Goal: Task Accomplishment & Management: Manage account settings

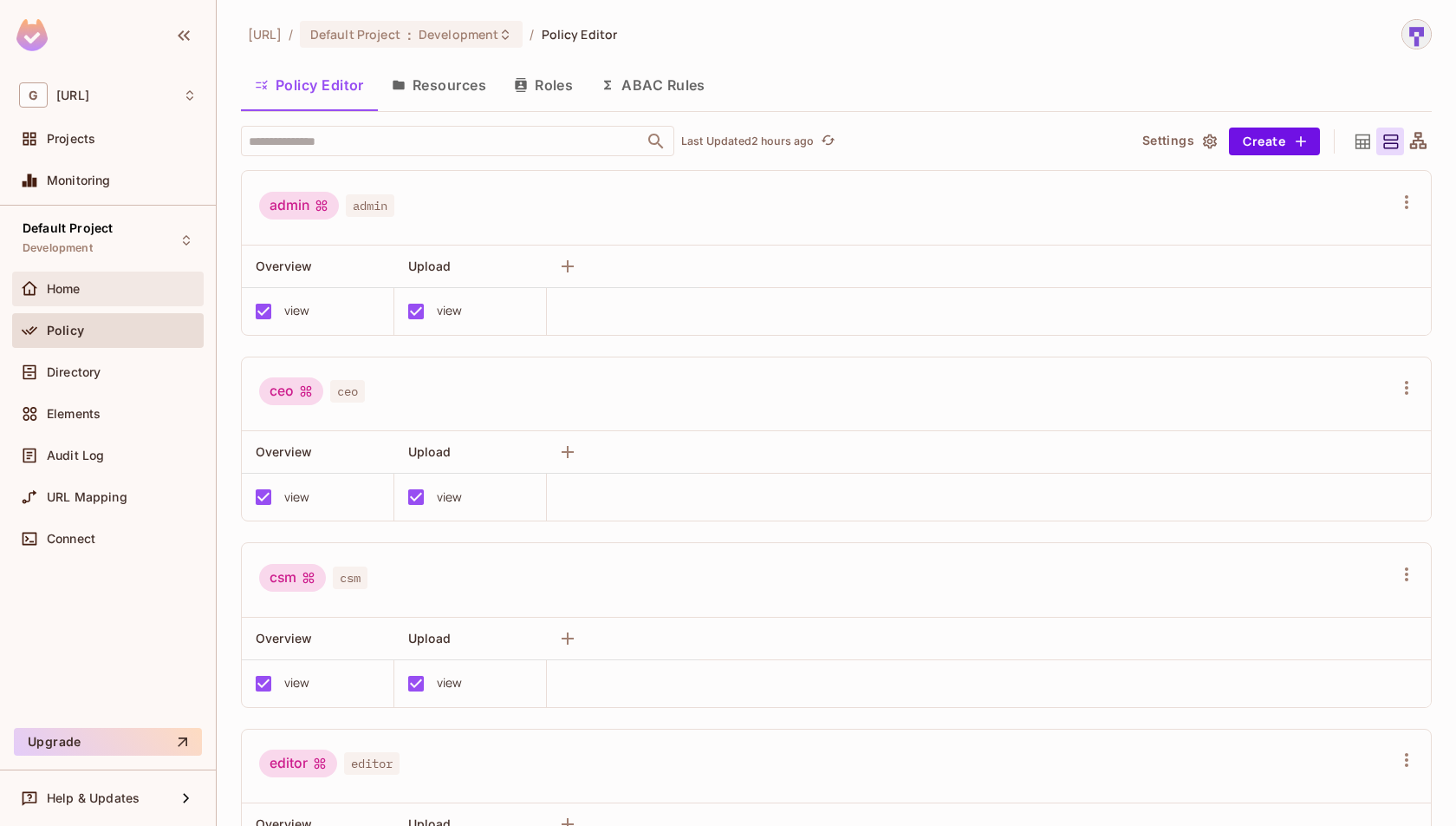
click at [96, 286] on div "Home" at bounding box center [121, 288] width 150 height 14
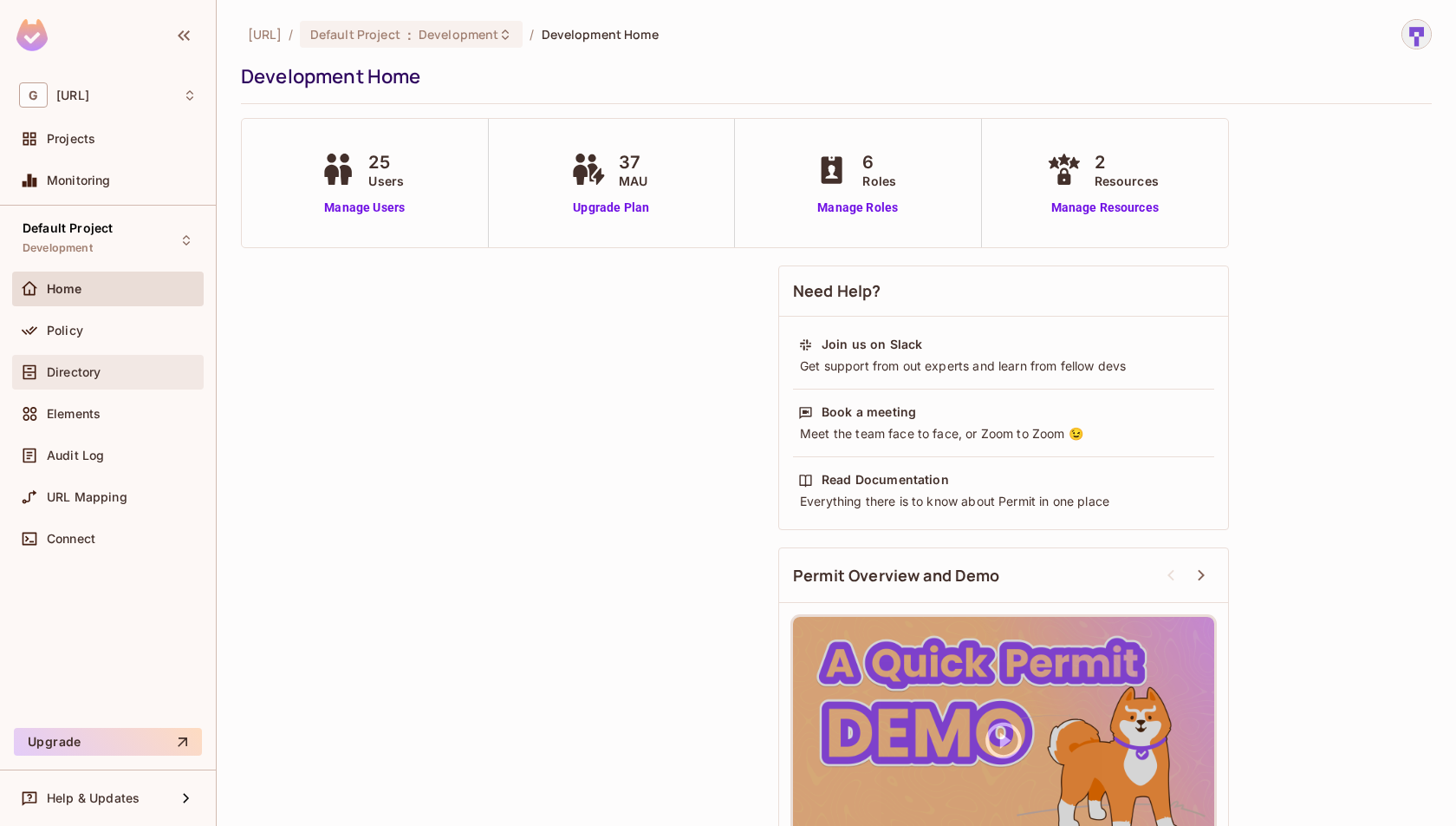
click at [119, 376] on div "Directory" at bounding box center [121, 372] width 150 height 14
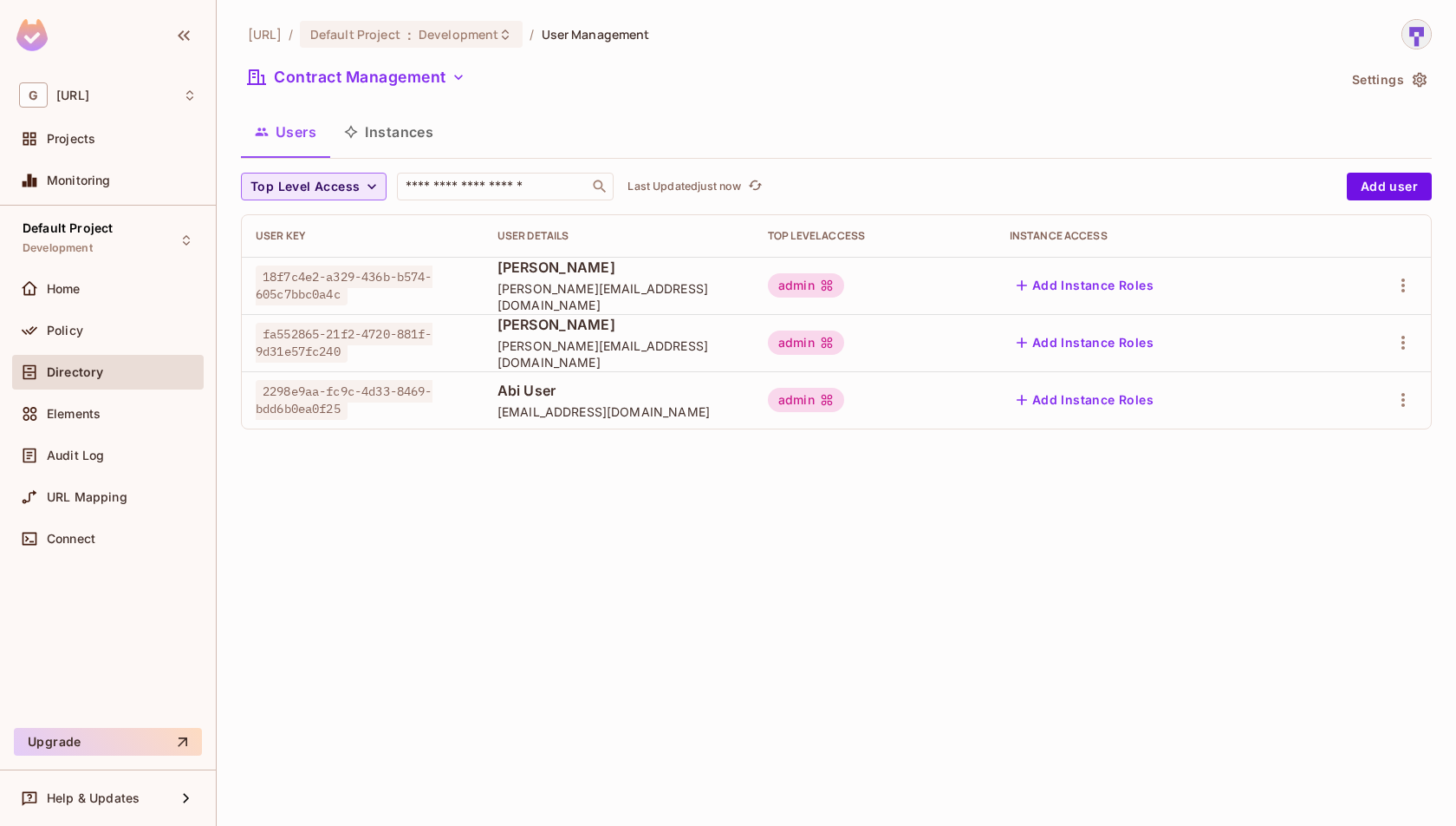
click at [360, 184] on button "Top Level Access" at bounding box center [313, 186] width 145 height 27
click at [481, 156] on div at bounding box center [728, 413] width 1456 height 826
click at [451, 74] on icon "button" at bounding box center [459, 77] width 17 height 17
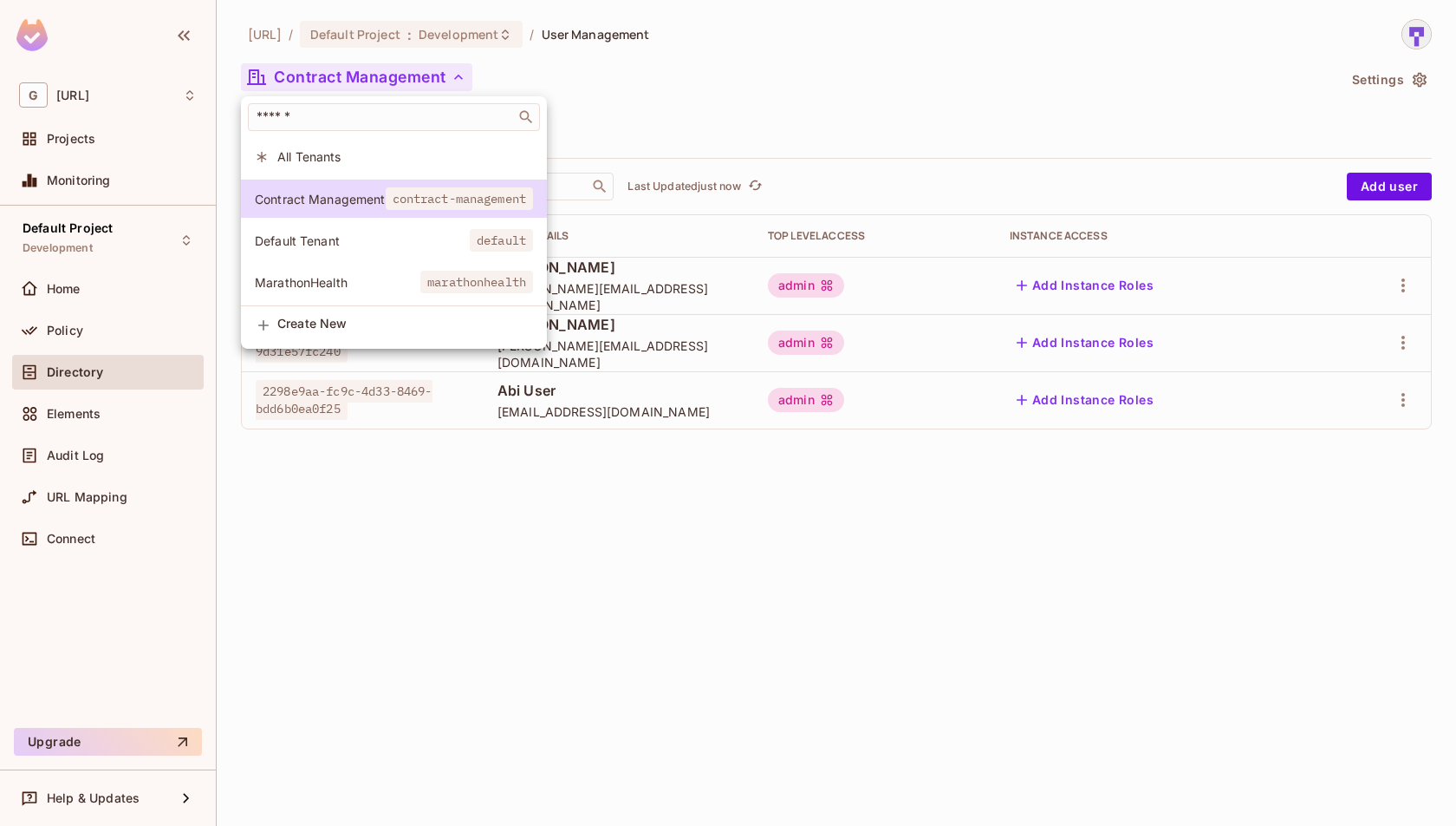
click at [399, 246] on span "Default Tenant" at bounding box center [362, 240] width 215 height 16
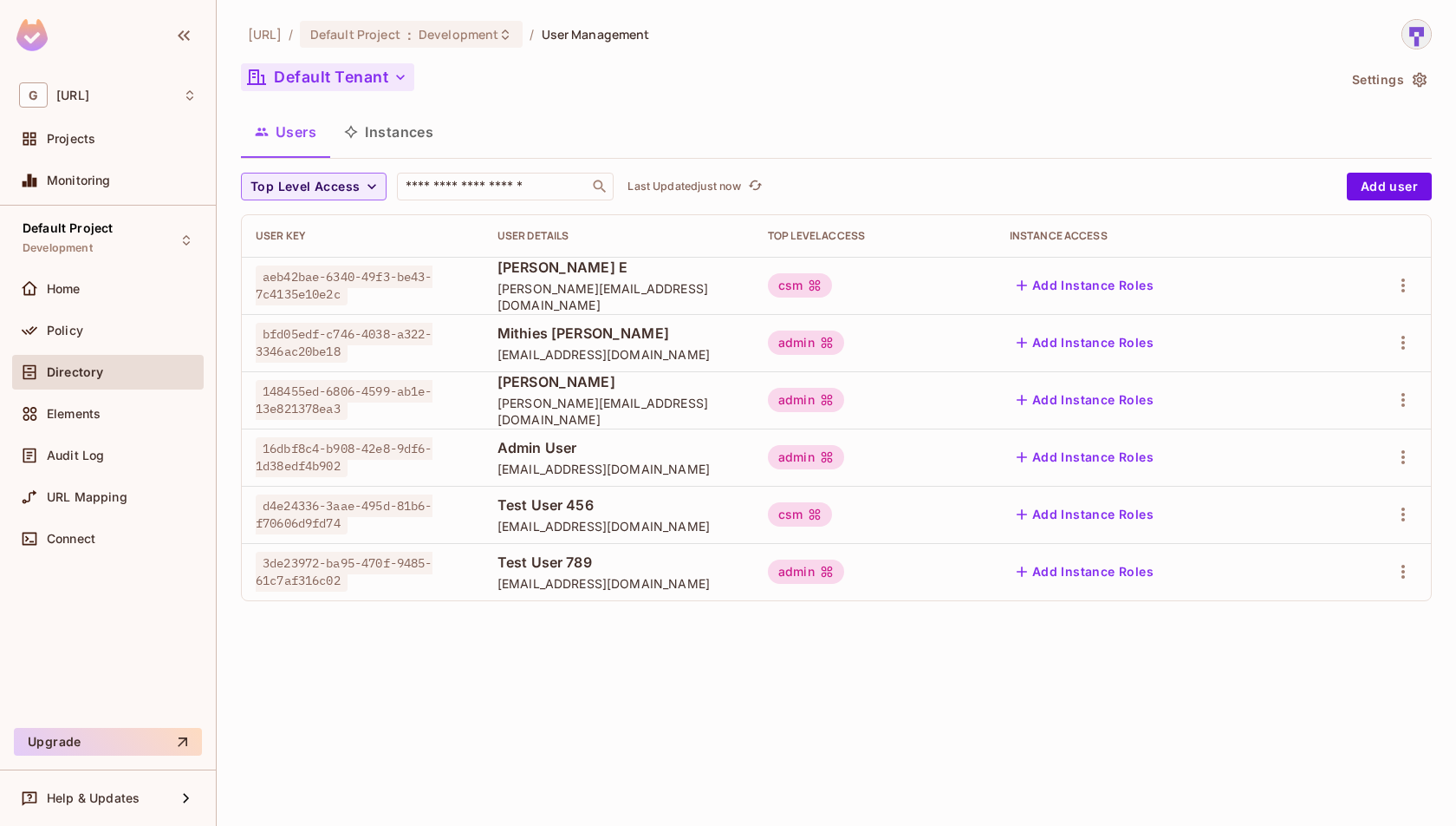
click at [385, 78] on button "Default Tenant" at bounding box center [328, 77] width 174 height 27
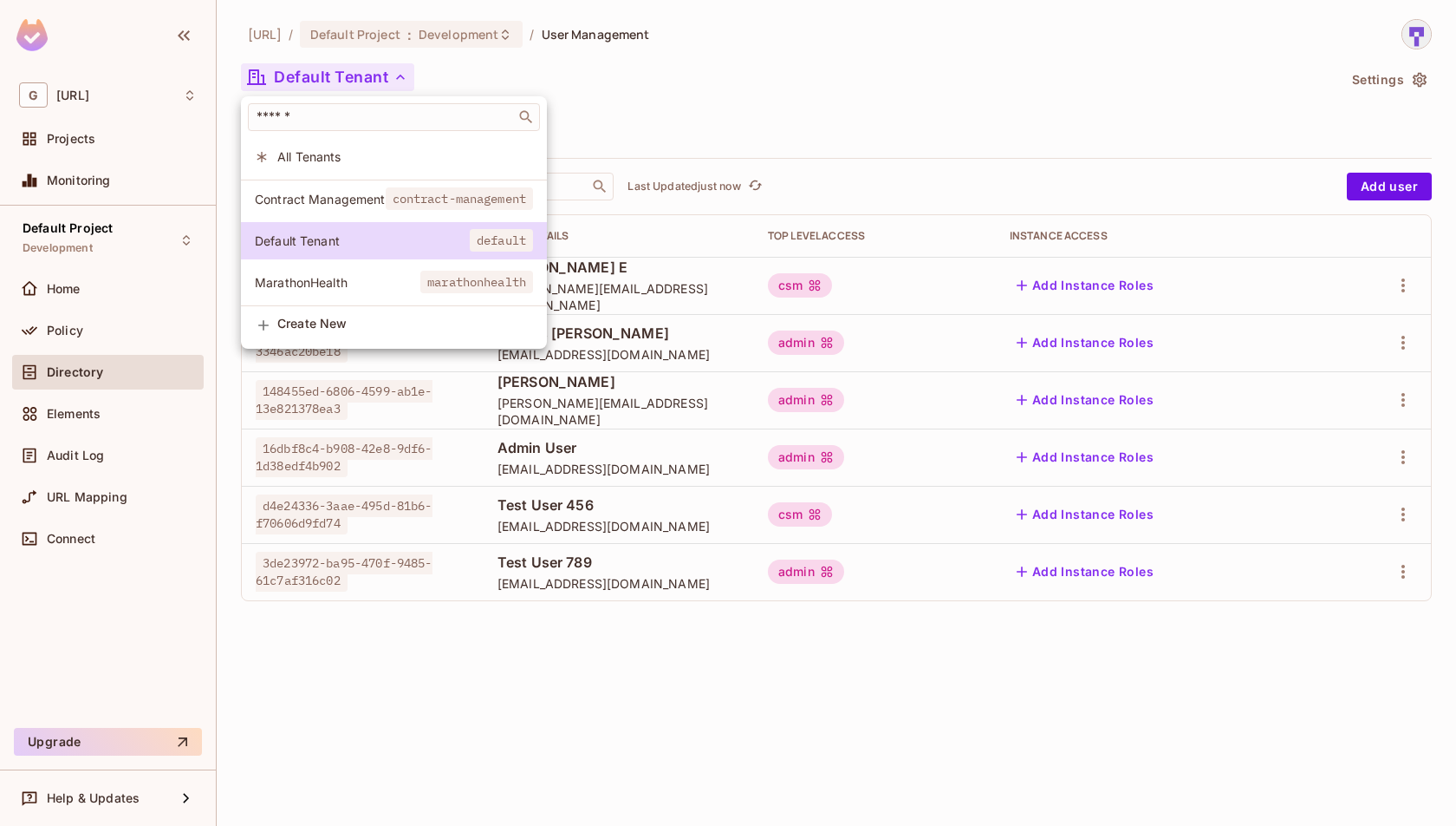
click at [385, 78] on div at bounding box center [728, 413] width 1456 height 826
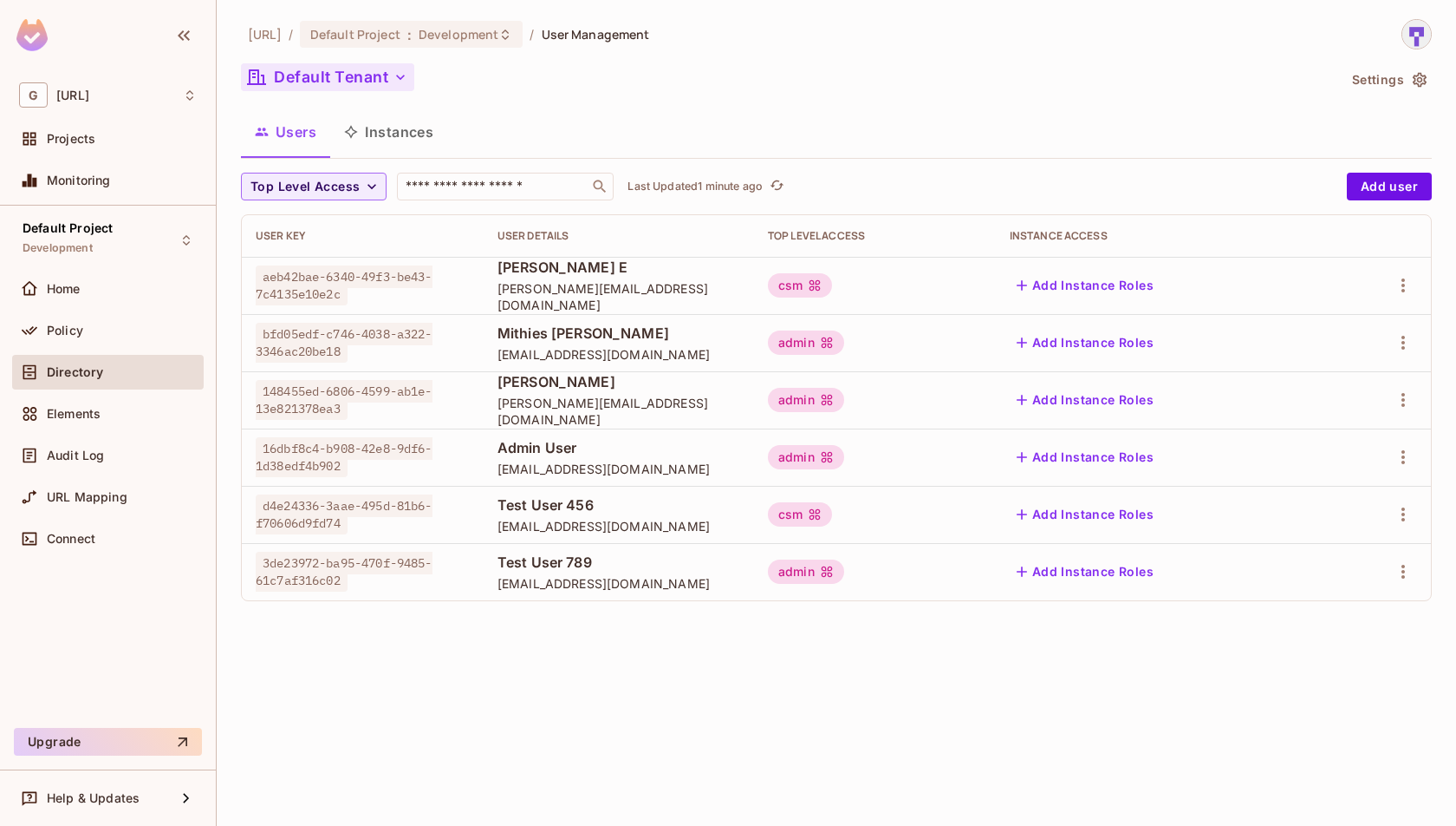
click at [368, 79] on button "Default Tenant" at bounding box center [328, 77] width 174 height 27
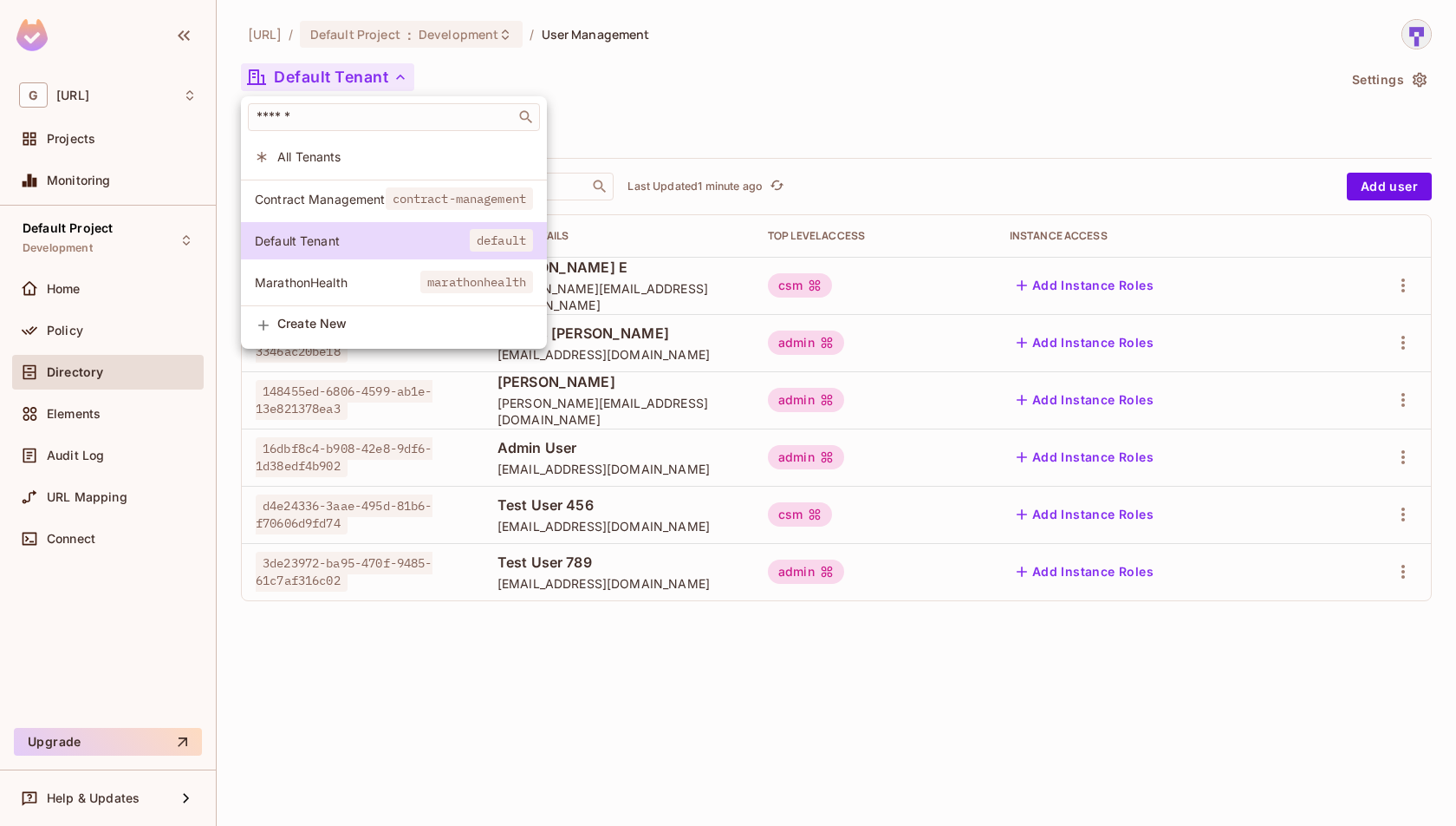
click at [711, 90] on div at bounding box center [728, 413] width 1456 height 826
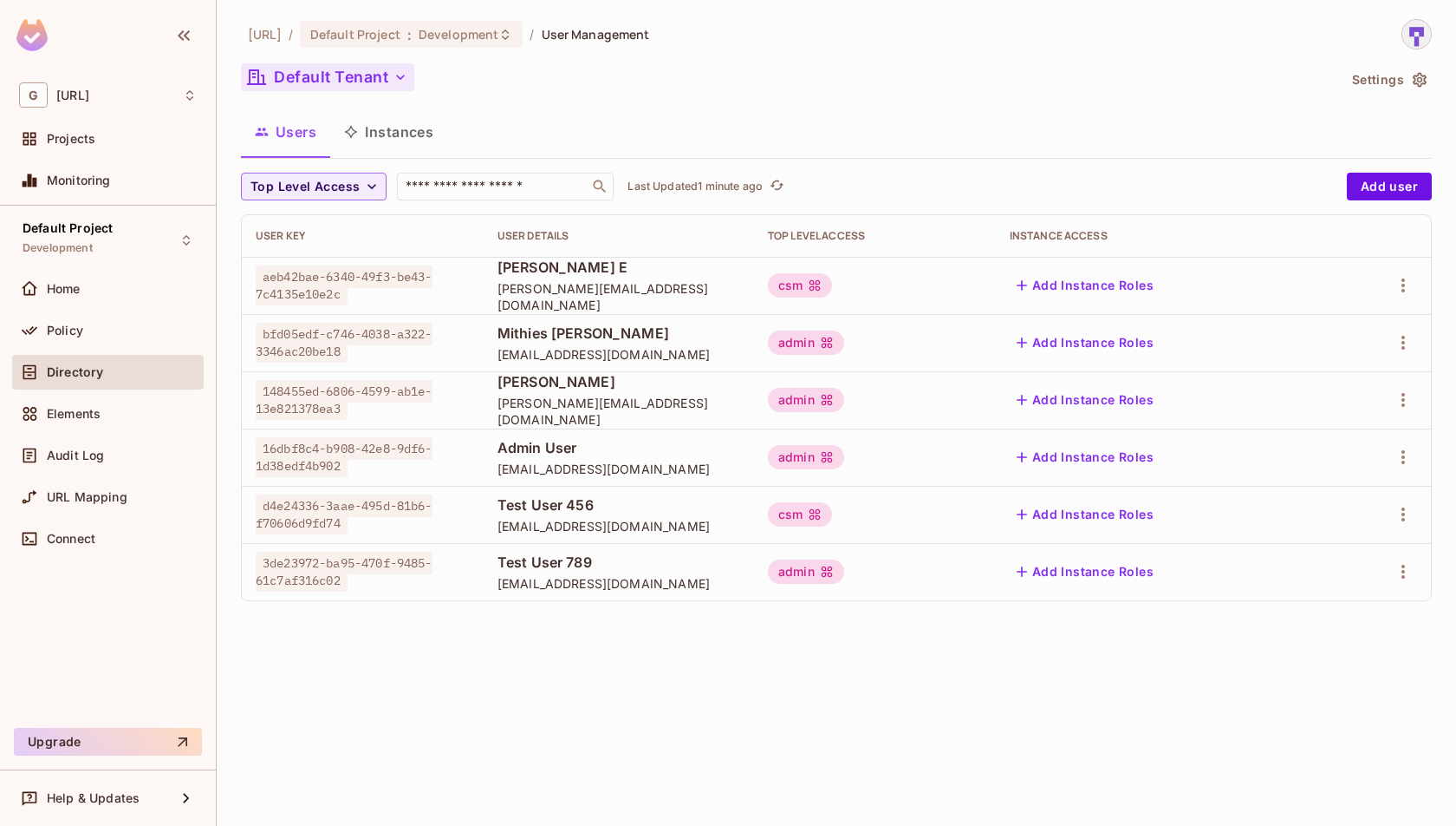
click at [388, 80] on button "Default Tenant" at bounding box center [328, 77] width 174 height 27
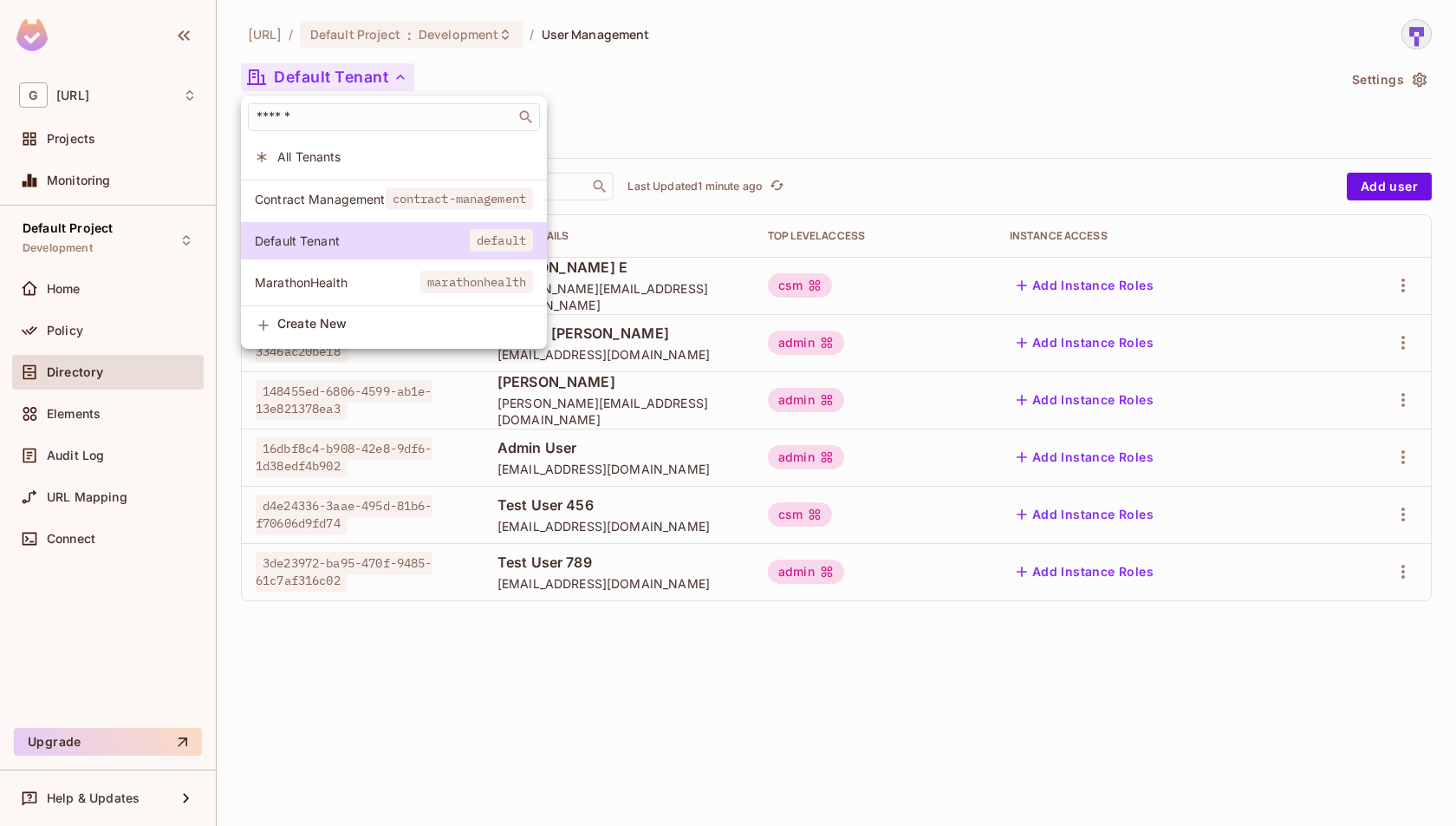
click at [396, 196] on span "contract-management" at bounding box center [459, 198] width 148 height 23
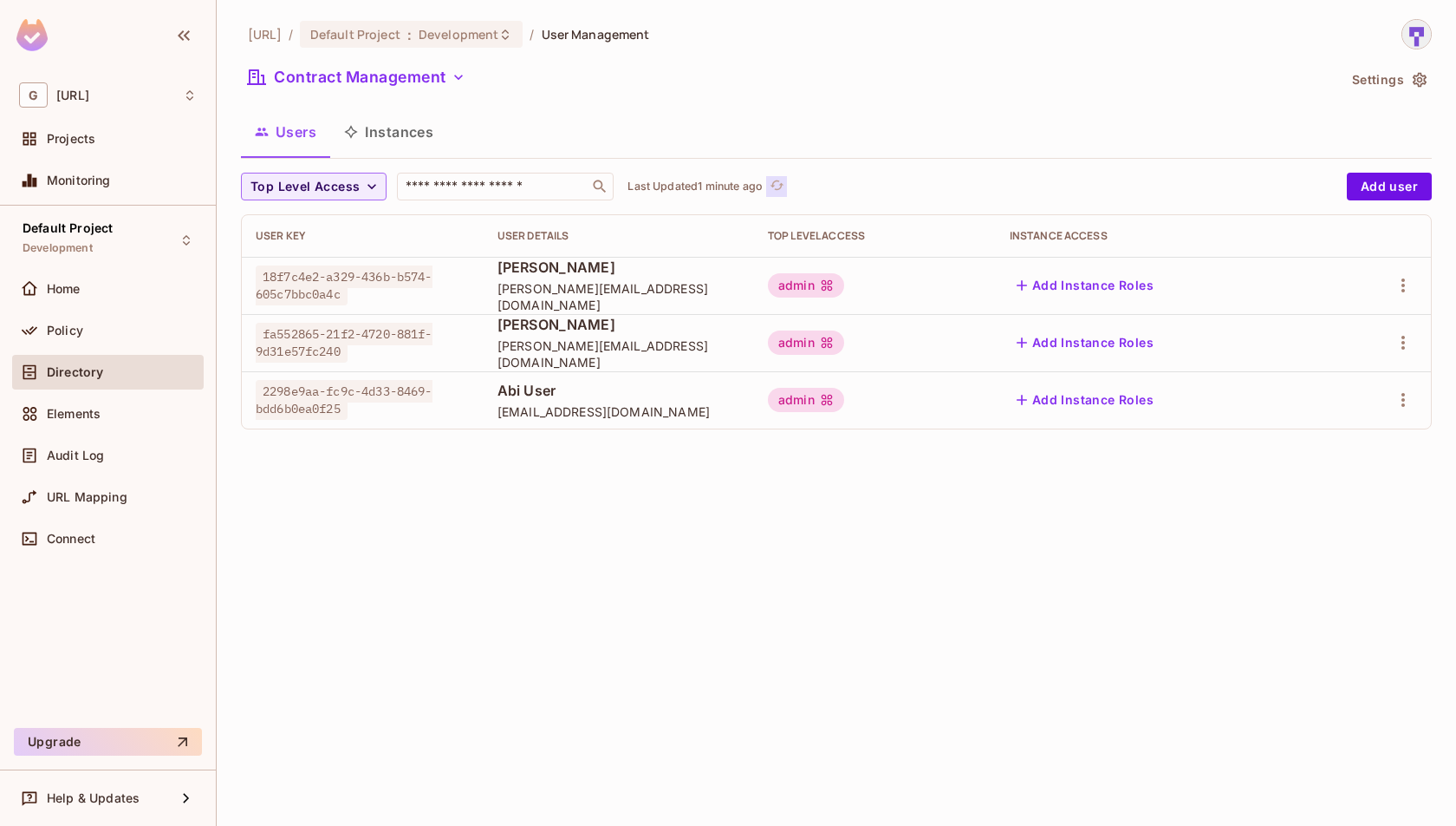
click at [776, 178] on icon "refresh" at bounding box center [777, 185] width 15 height 15
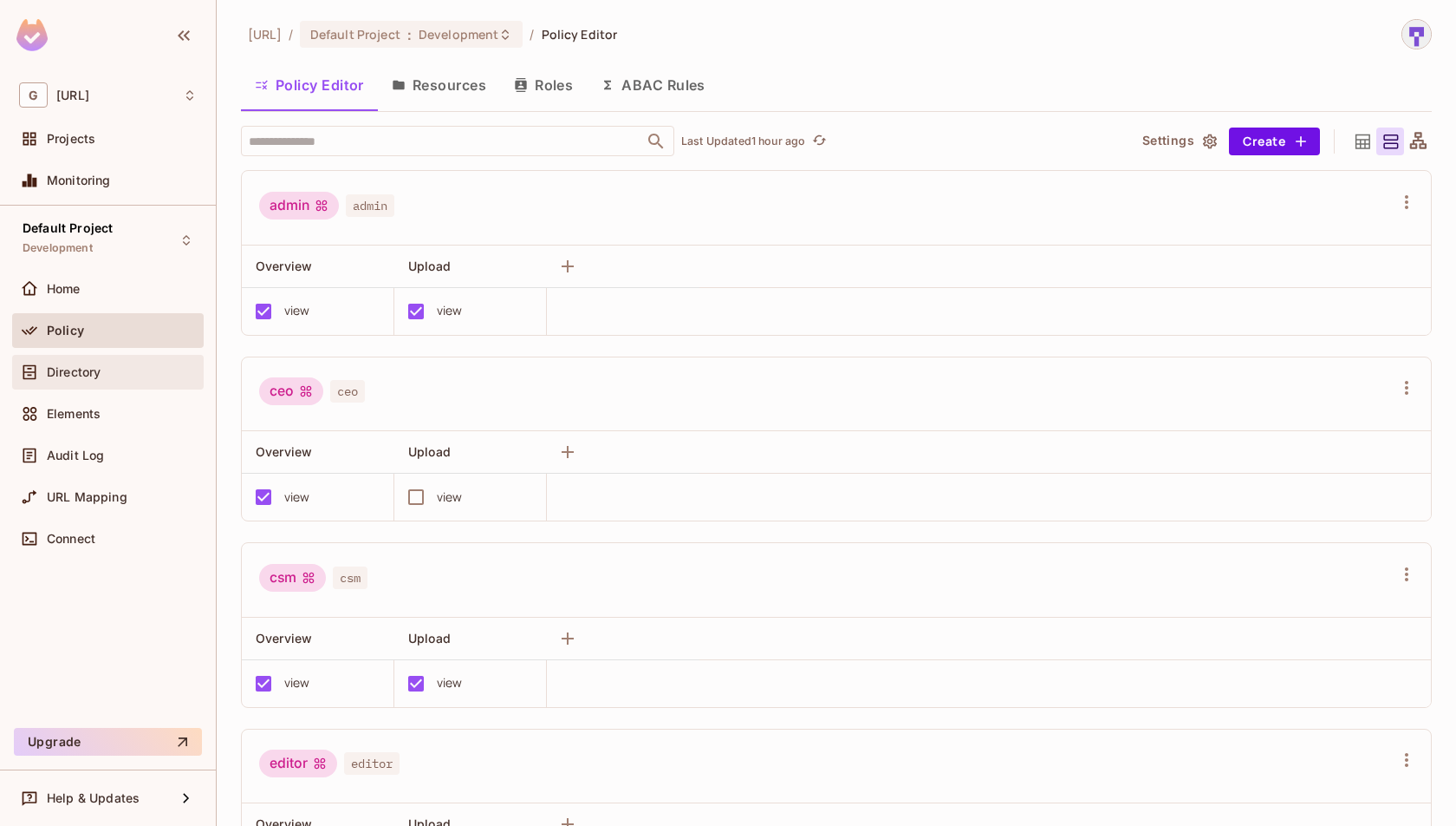
click at [121, 376] on div "Directory" at bounding box center [121, 372] width 150 height 14
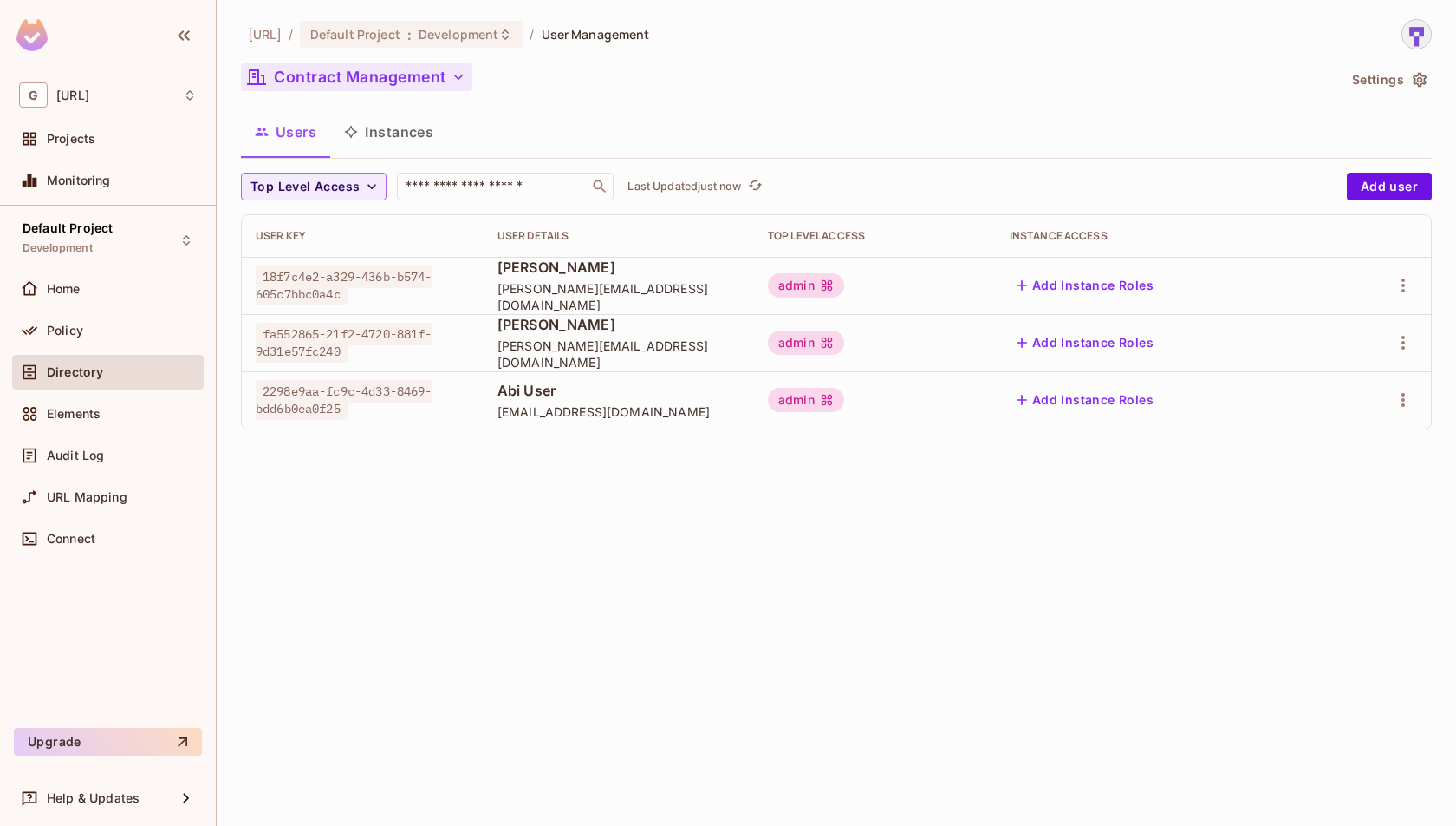
click at [418, 86] on button "Contract Management" at bounding box center [356, 77] width 231 height 27
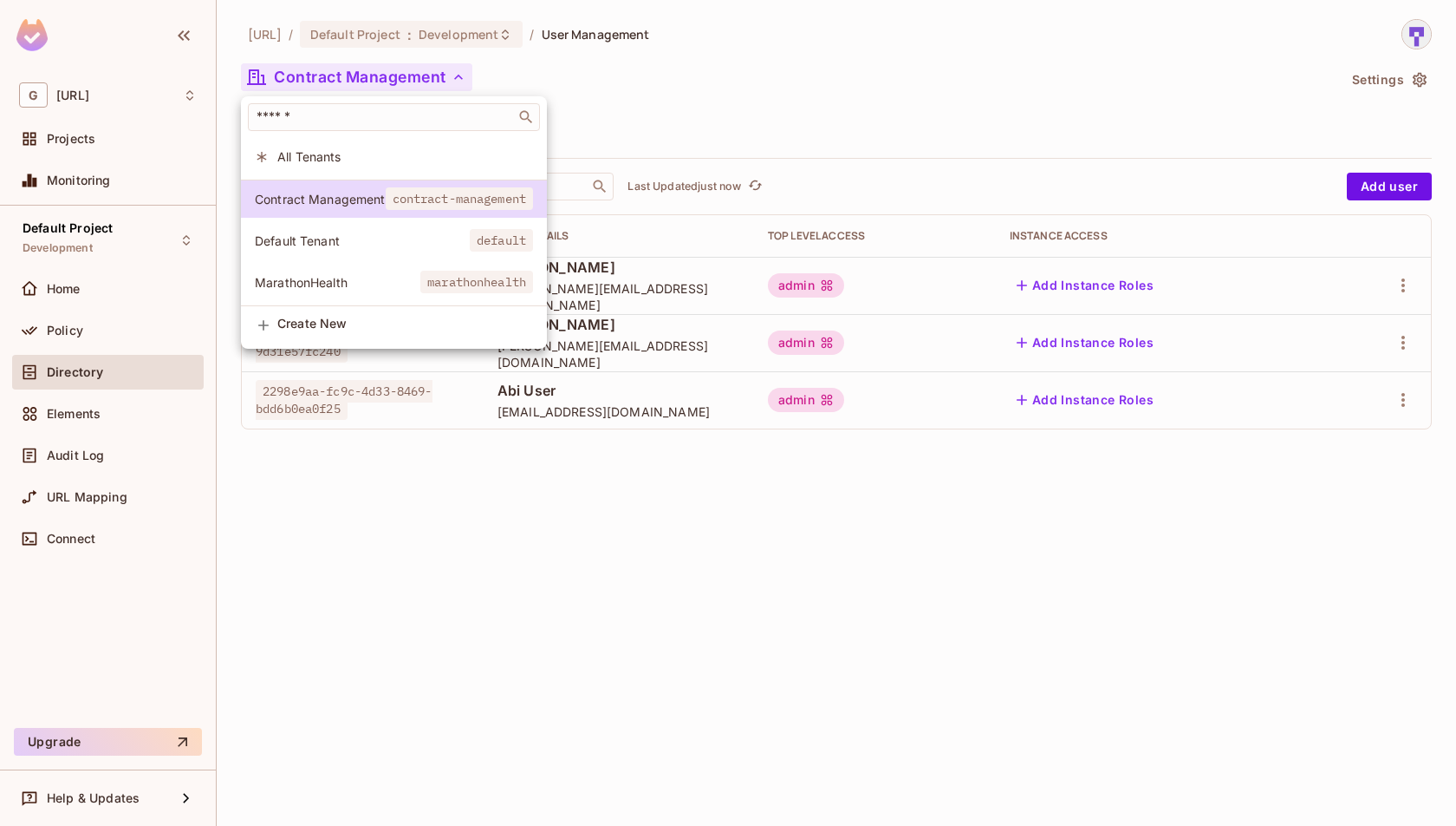
click at [396, 252] on li "Default Tenant default" at bounding box center [394, 240] width 306 height 37
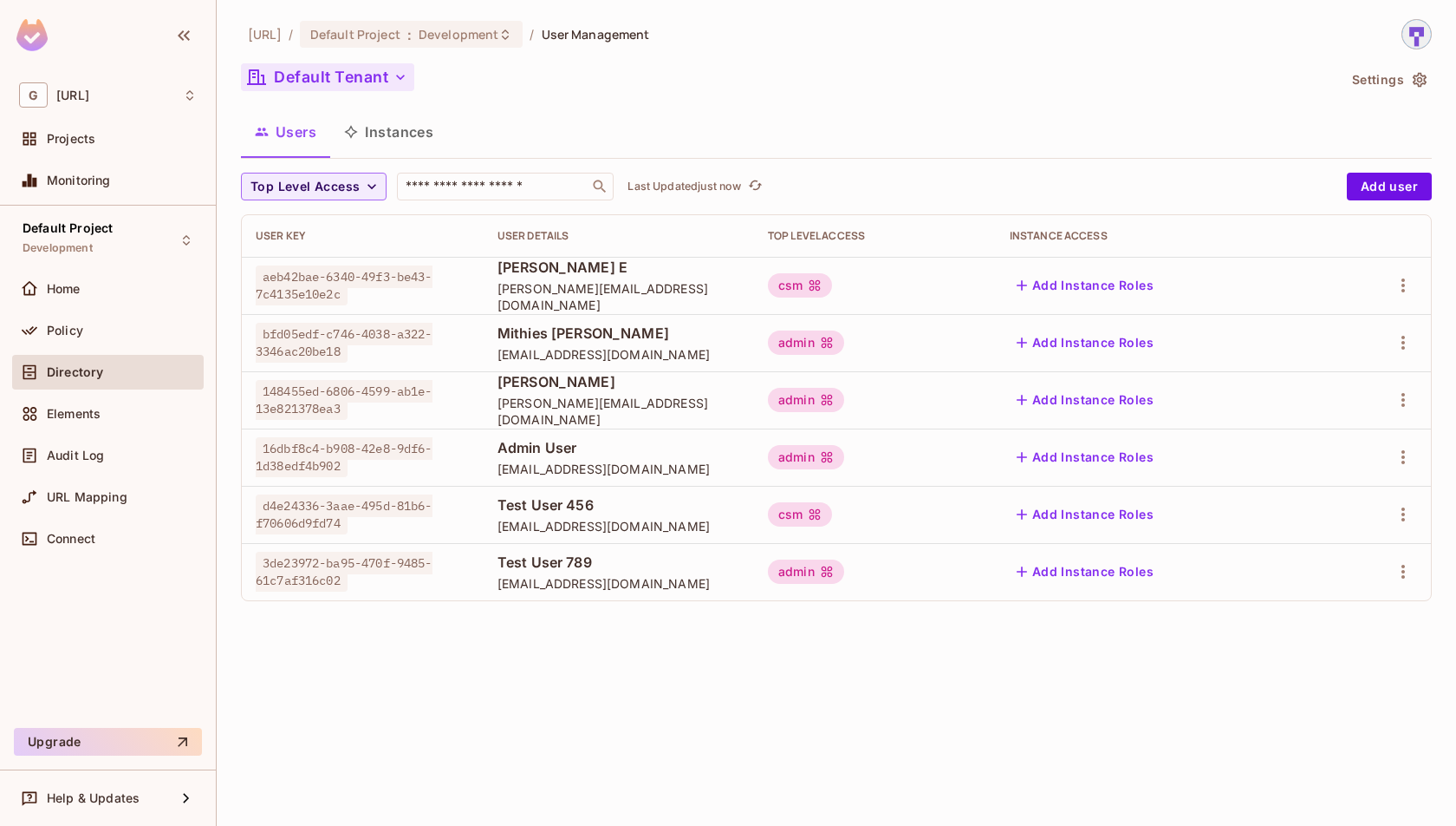
click at [393, 78] on icon "button" at bounding box center [400, 77] width 17 height 17
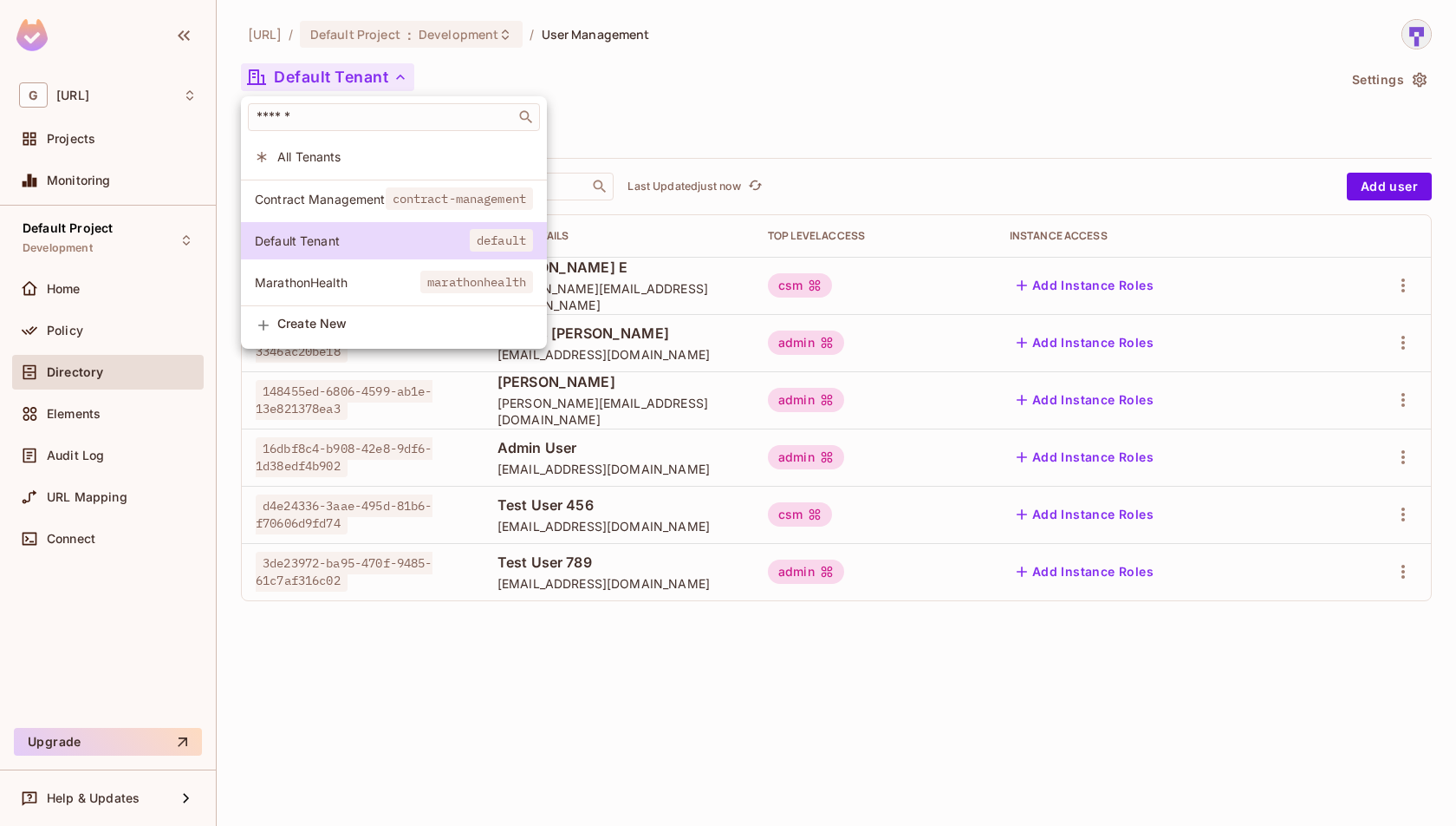
click at [420, 206] on span "contract-management" at bounding box center [459, 198] width 148 height 23
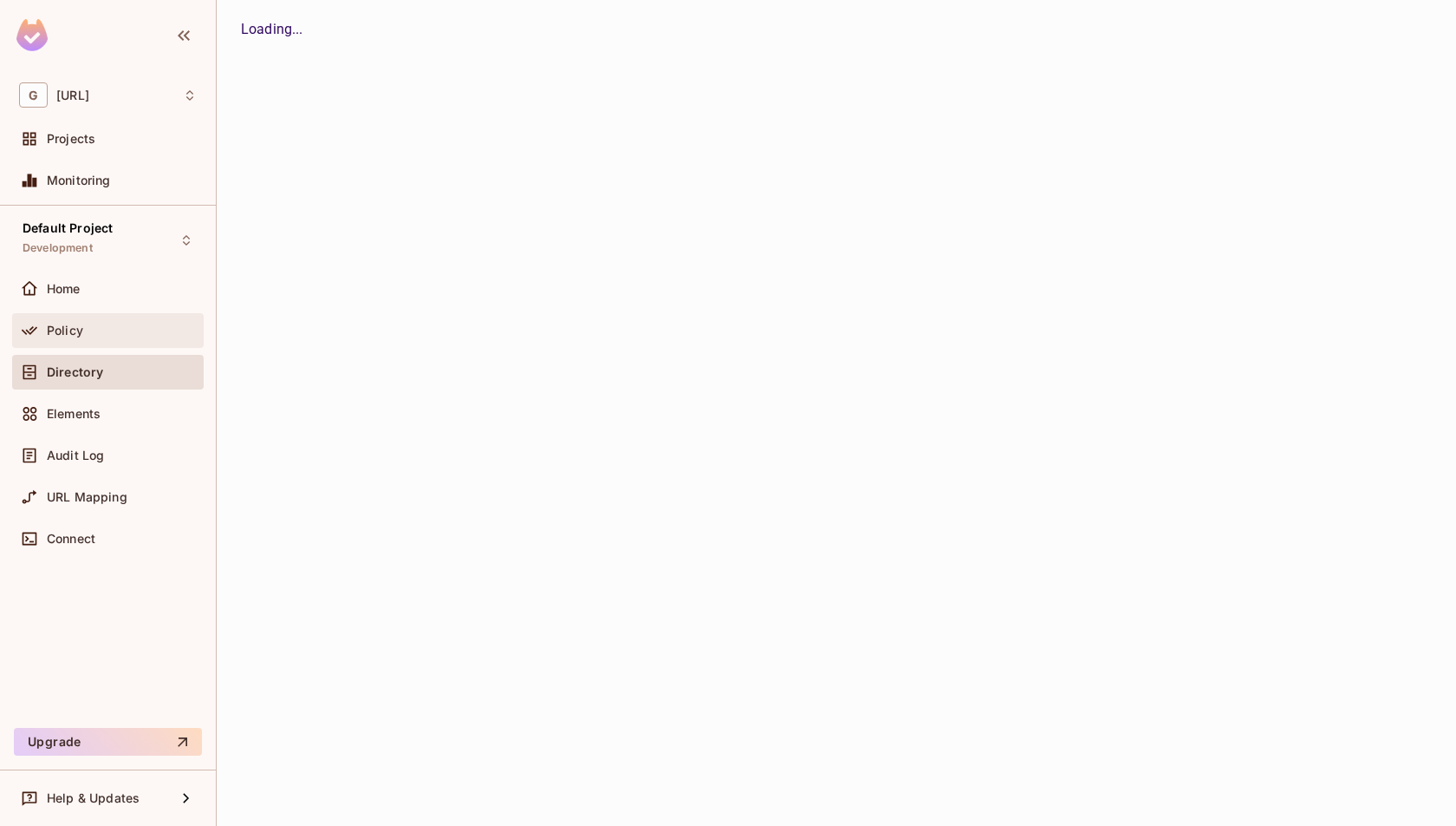
click at [114, 337] on div "Policy" at bounding box center [108, 330] width 178 height 21
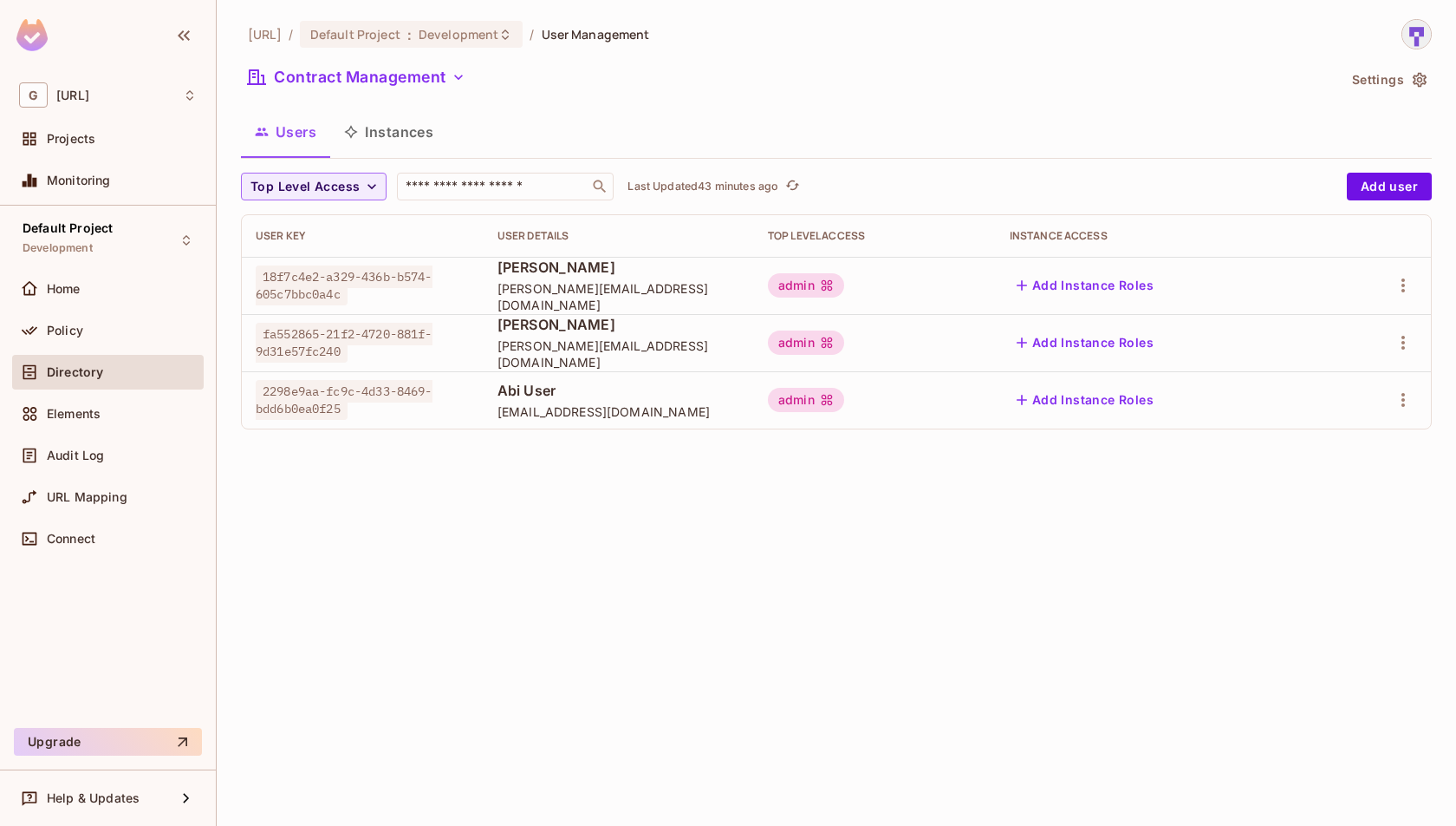
click at [355, 184] on span "Top Level Access" at bounding box center [305, 187] width 110 height 22
click at [295, 224] on span "admin" at bounding box center [284, 226] width 59 height 16
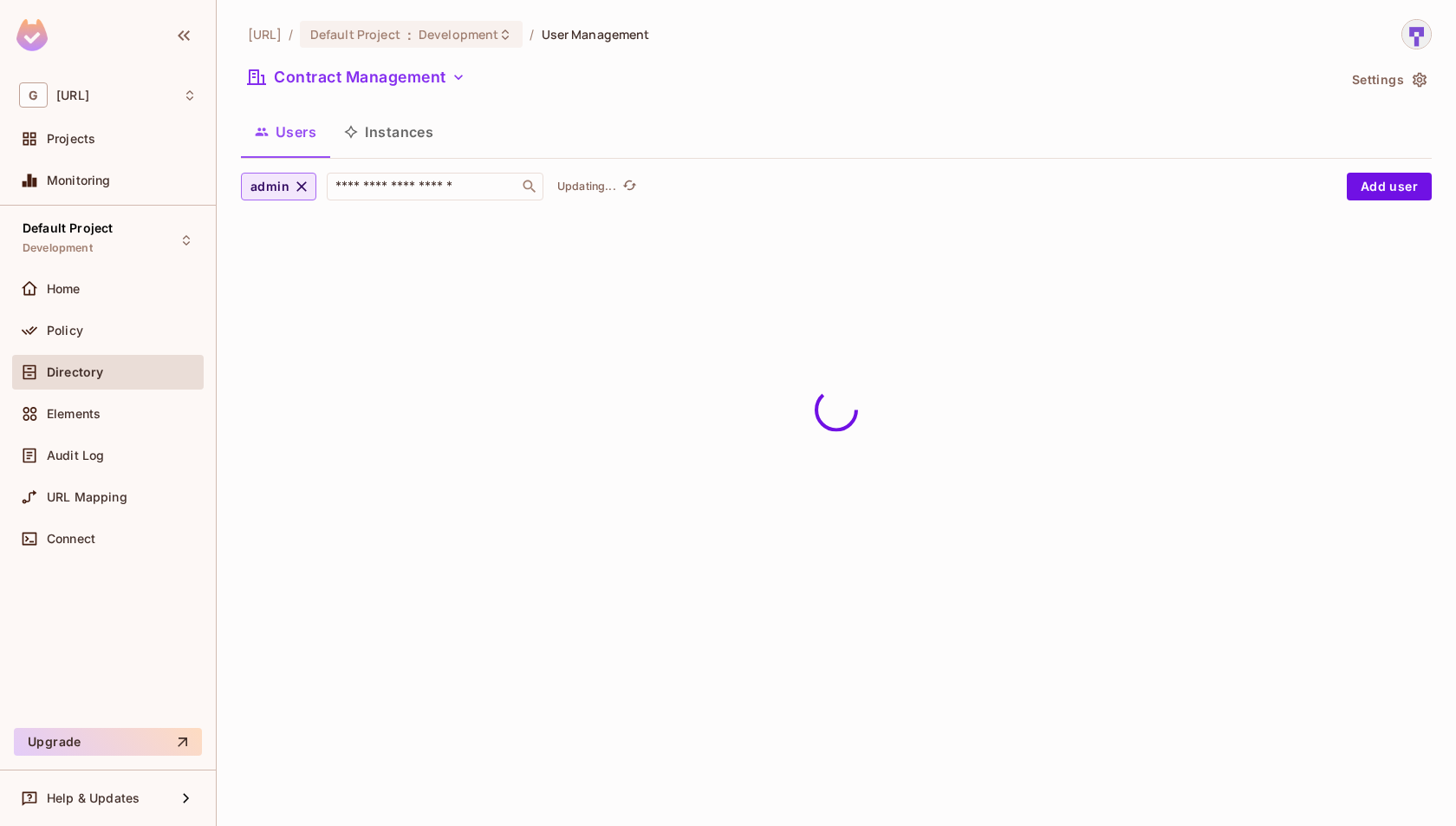
click at [301, 191] on icon "button" at bounding box center [301, 186] width 17 height 17
click at [354, 190] on span "Top Level Access" at bounding box center [305, 187] width 110 height 22
click at [276, 229] on span "admin" at bounding box center [284, 226] width 59 height 16
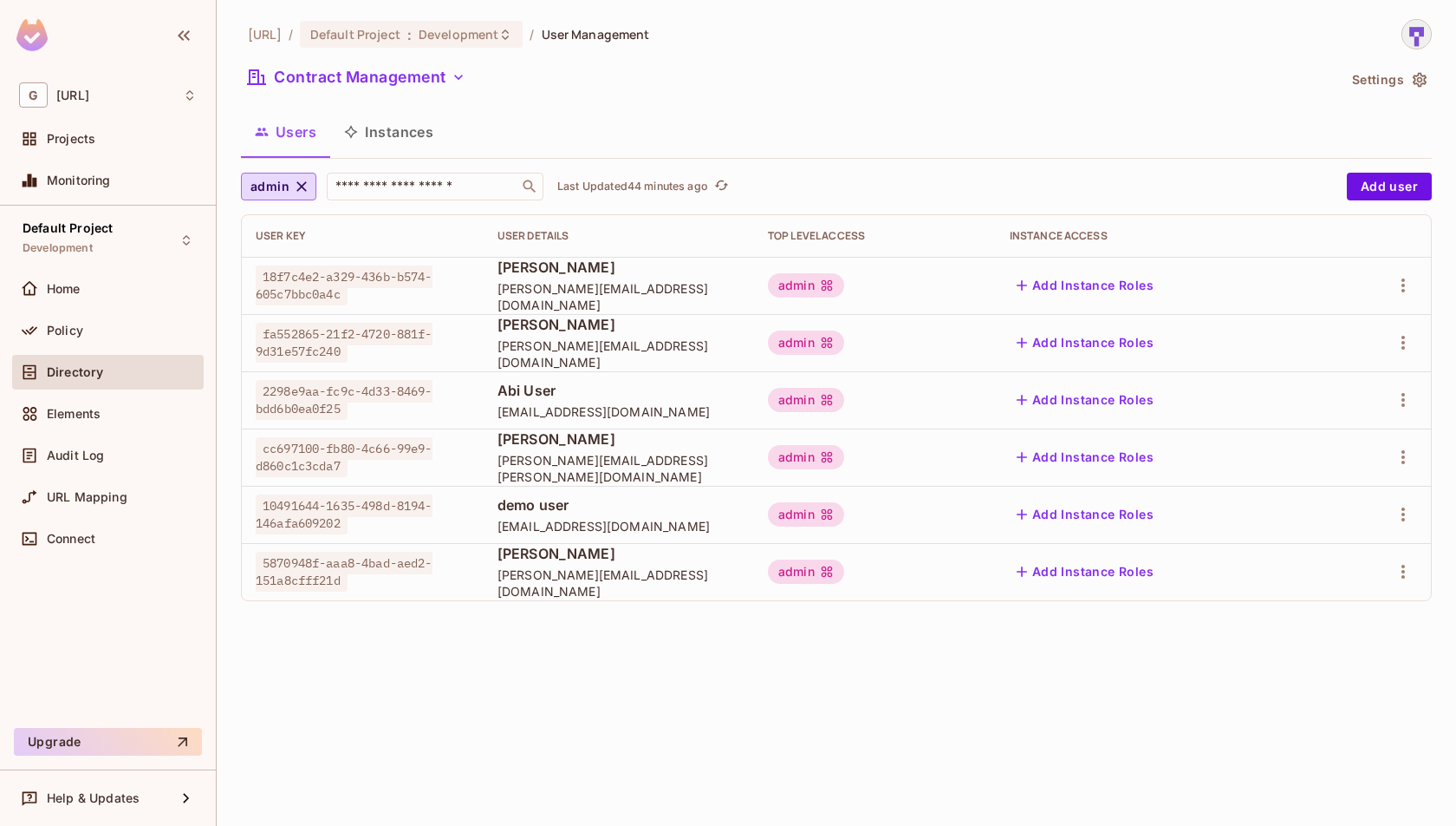
click at [298, 188] on icon "button" at bounding box center [301, 186] width 17 height 17
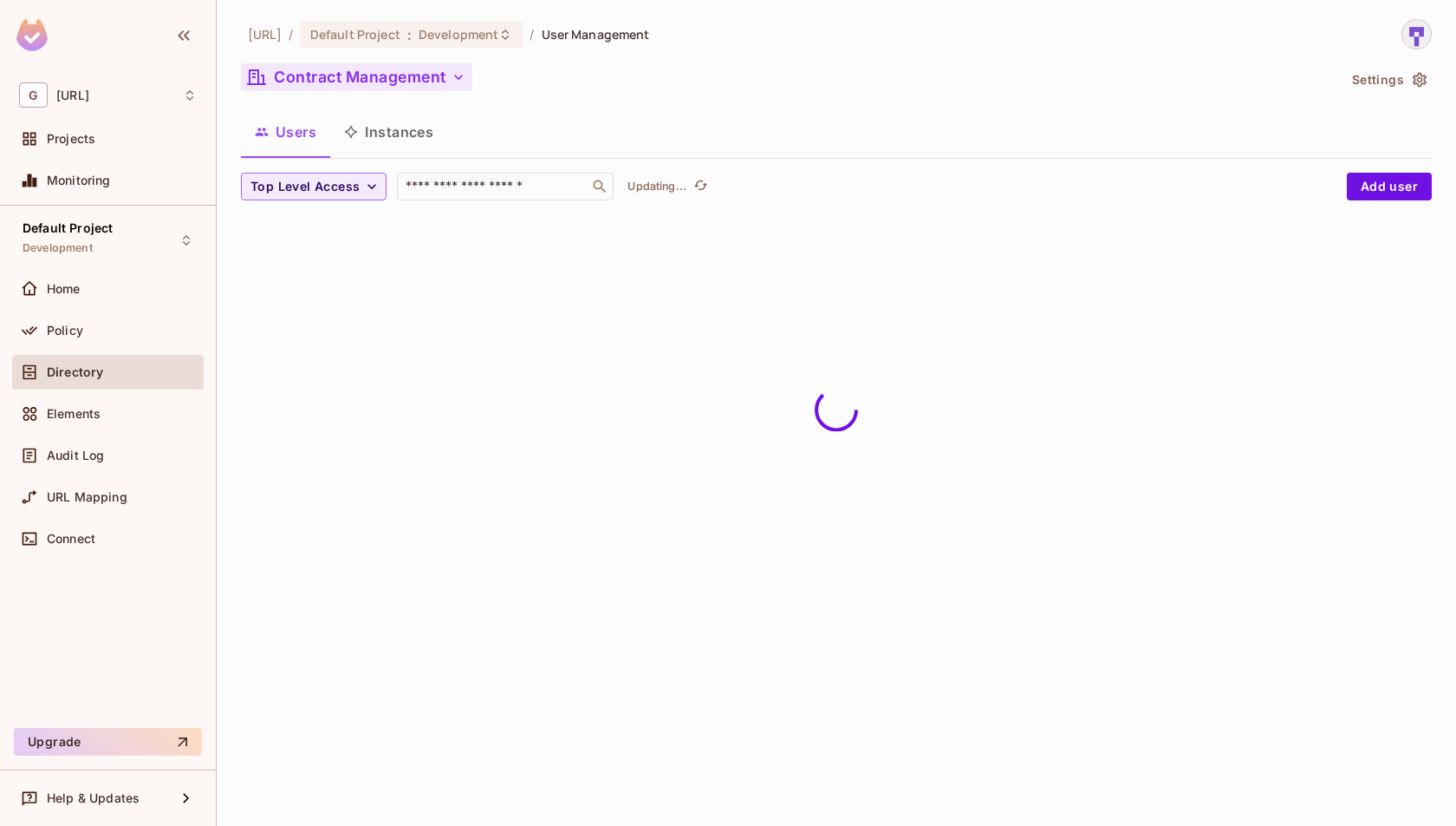
click at [443, 86] on button "Contract Management" at bounding box center [356, 77] width 231 height 27
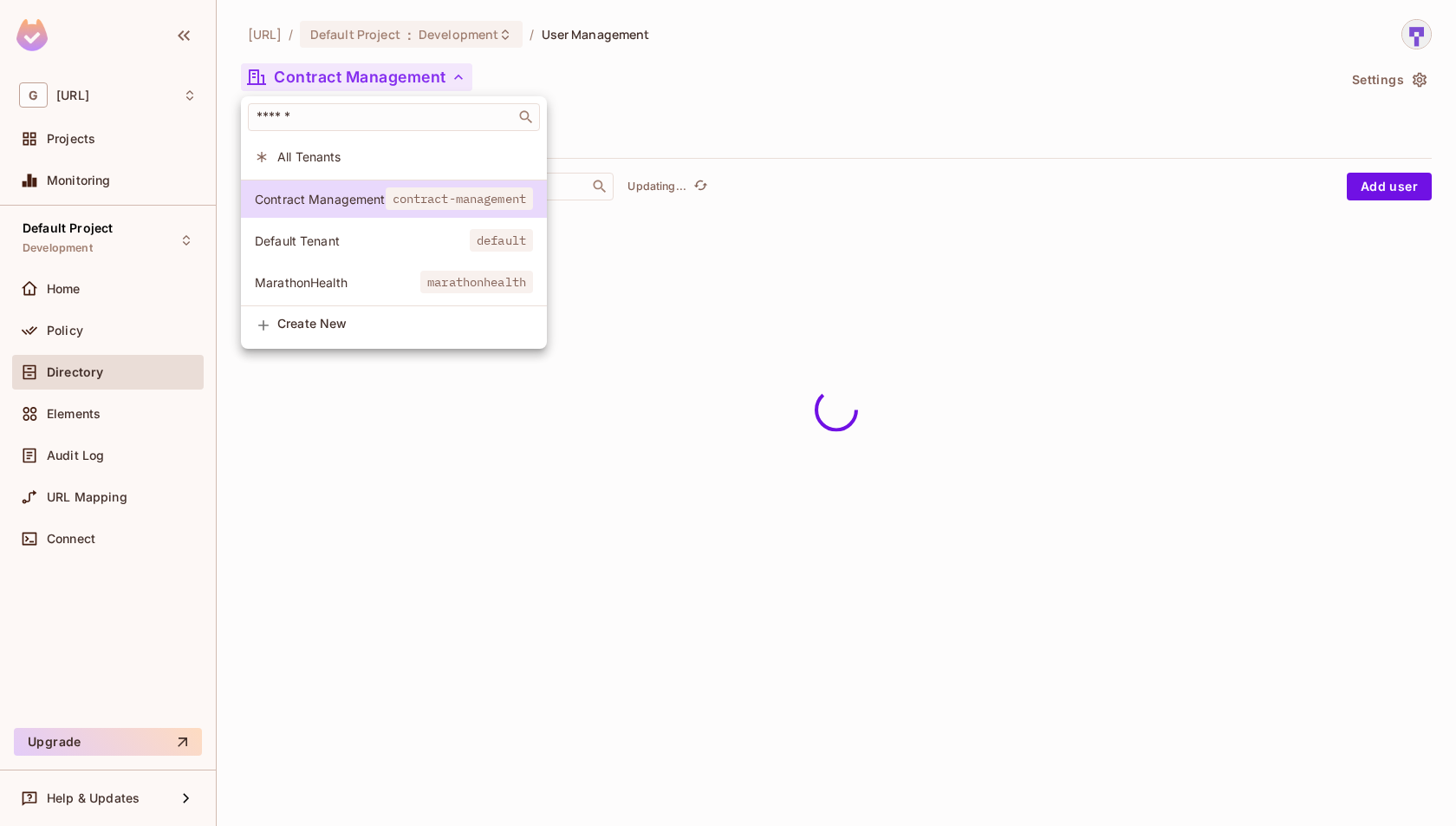
click at [396, 239] on span "Default Tenant" at bounding box center [362, 240] width 215 height 16
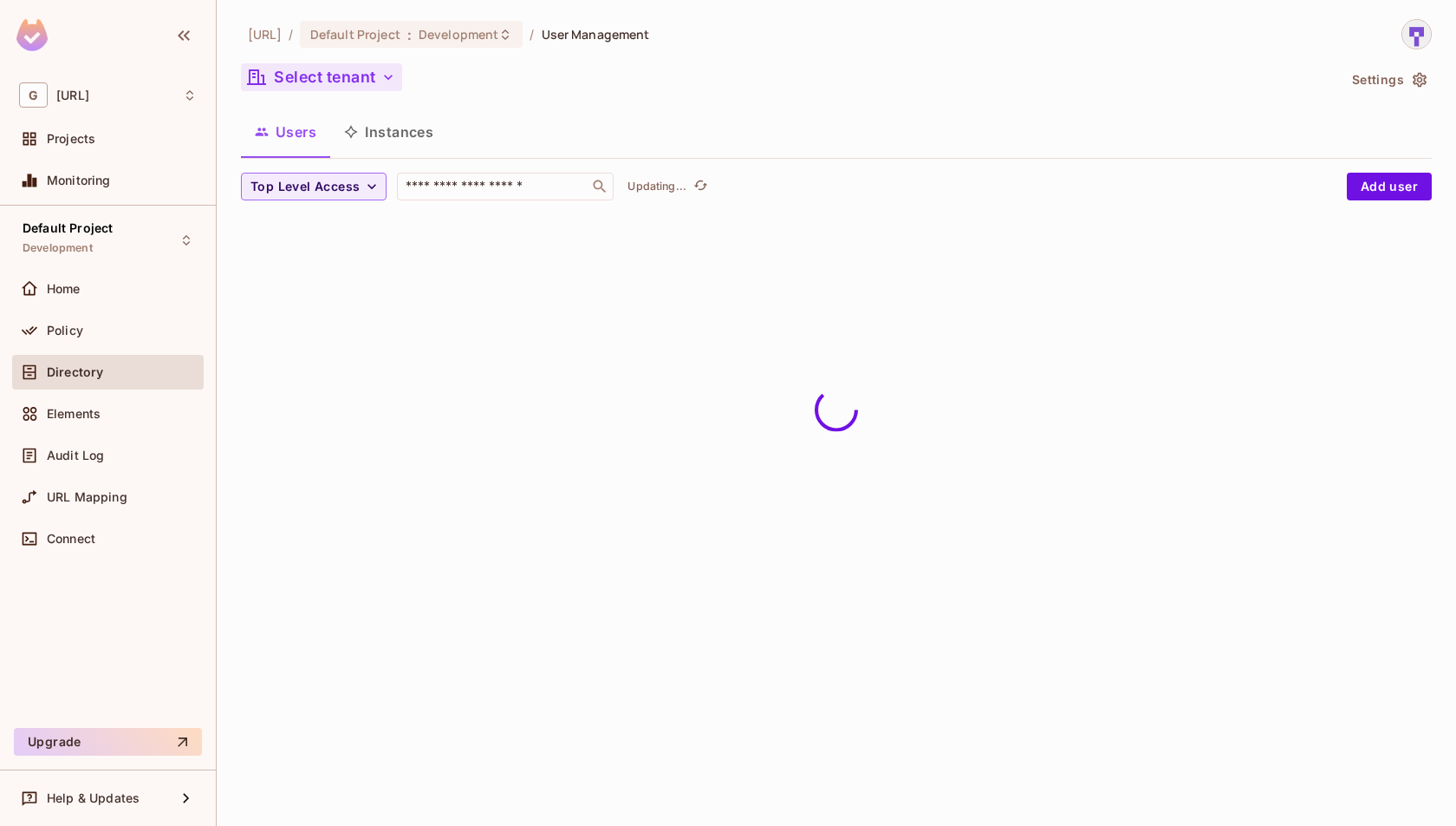
click at [366, 84] on button "Select tenant" at bounding box center [322, 77] width 162 height 27
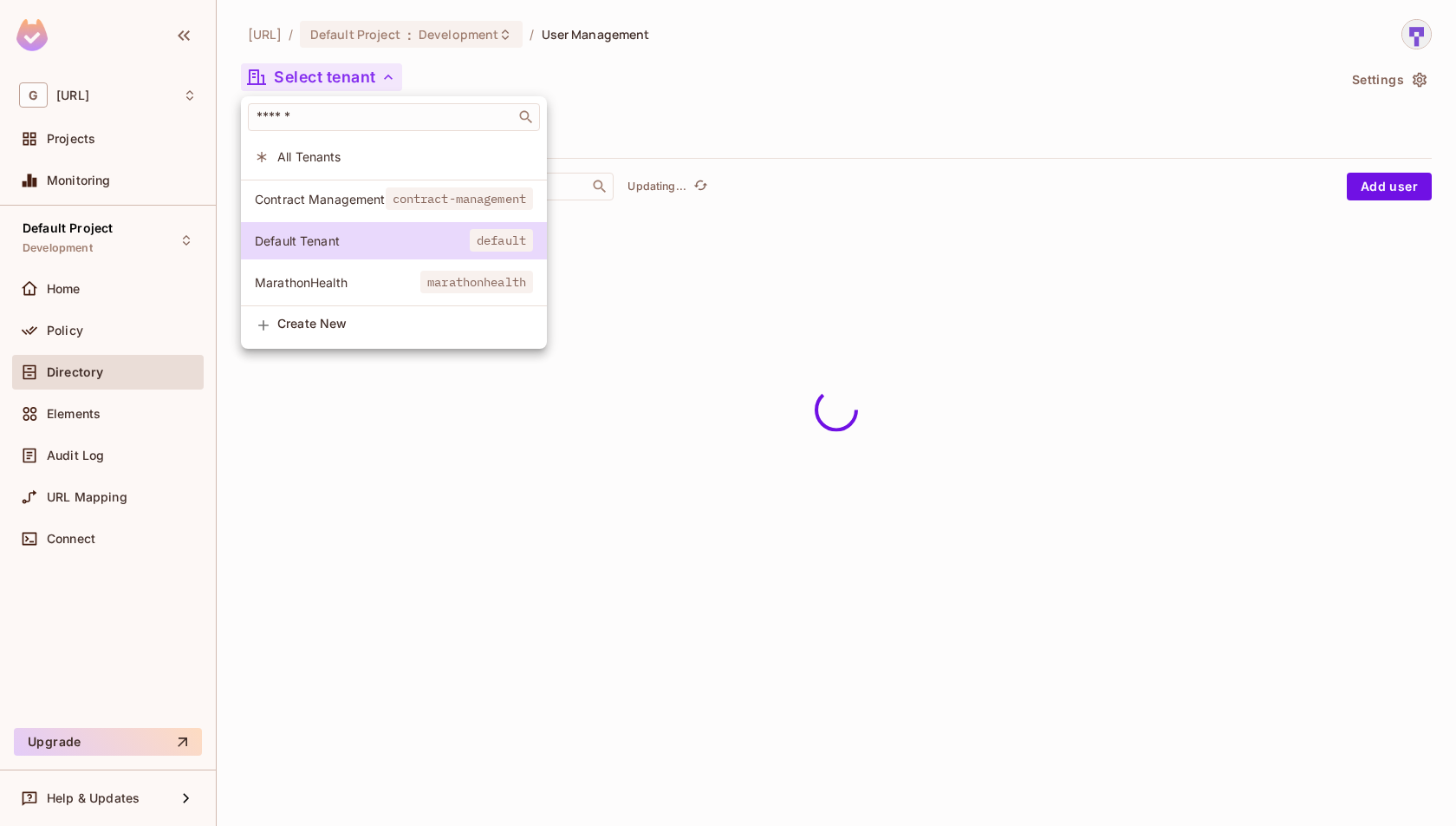
click at [384, 195] on span "Contract Management" at bounding box center [320, 199] width 131 height 16
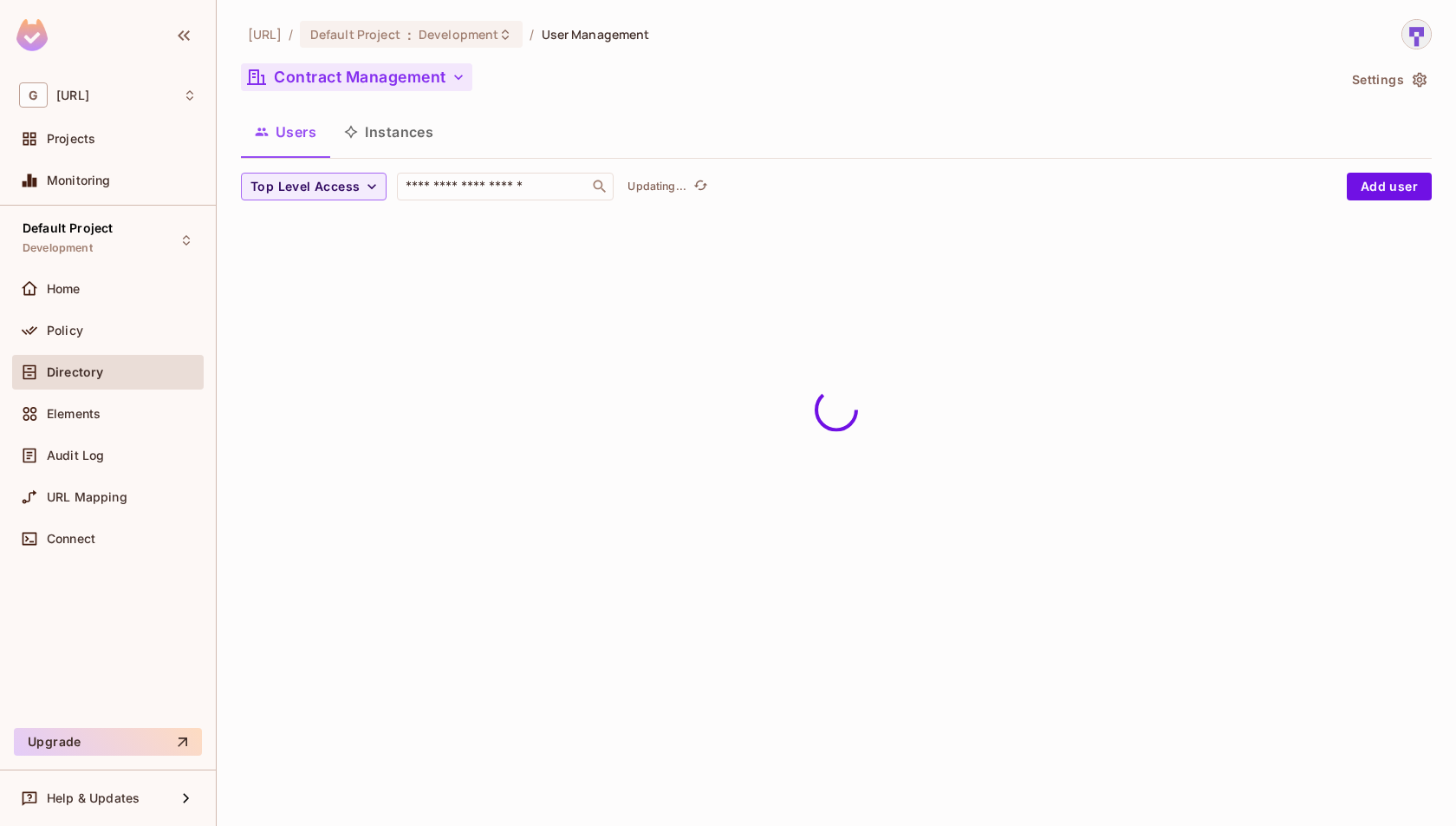
click at [451, 79] on icon "button" at bounding box center [459, 77] width 17 height 17
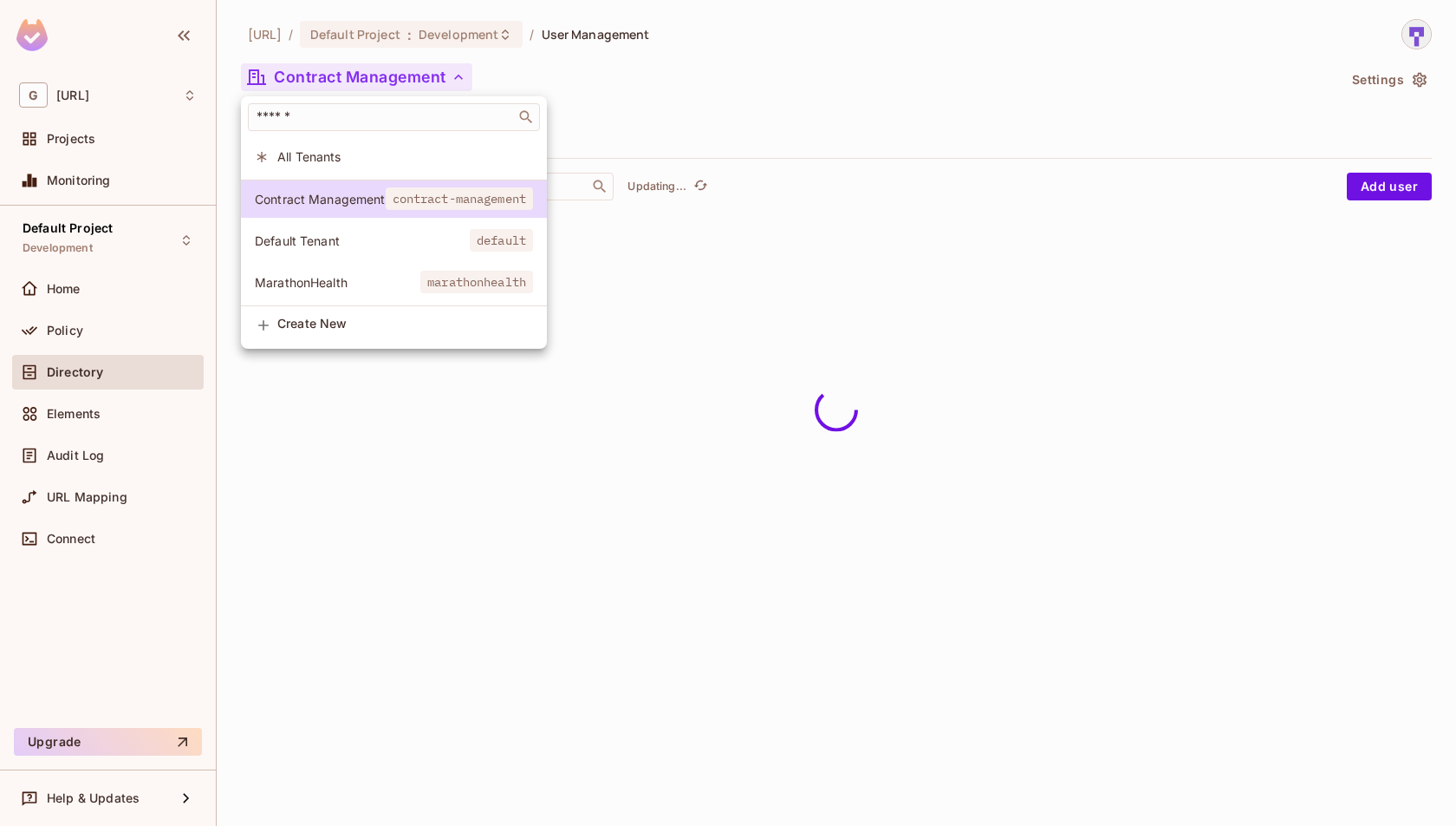
click at [444, 162] on span "All Tenants" at bounding box center [406, 156] width 256 height 16
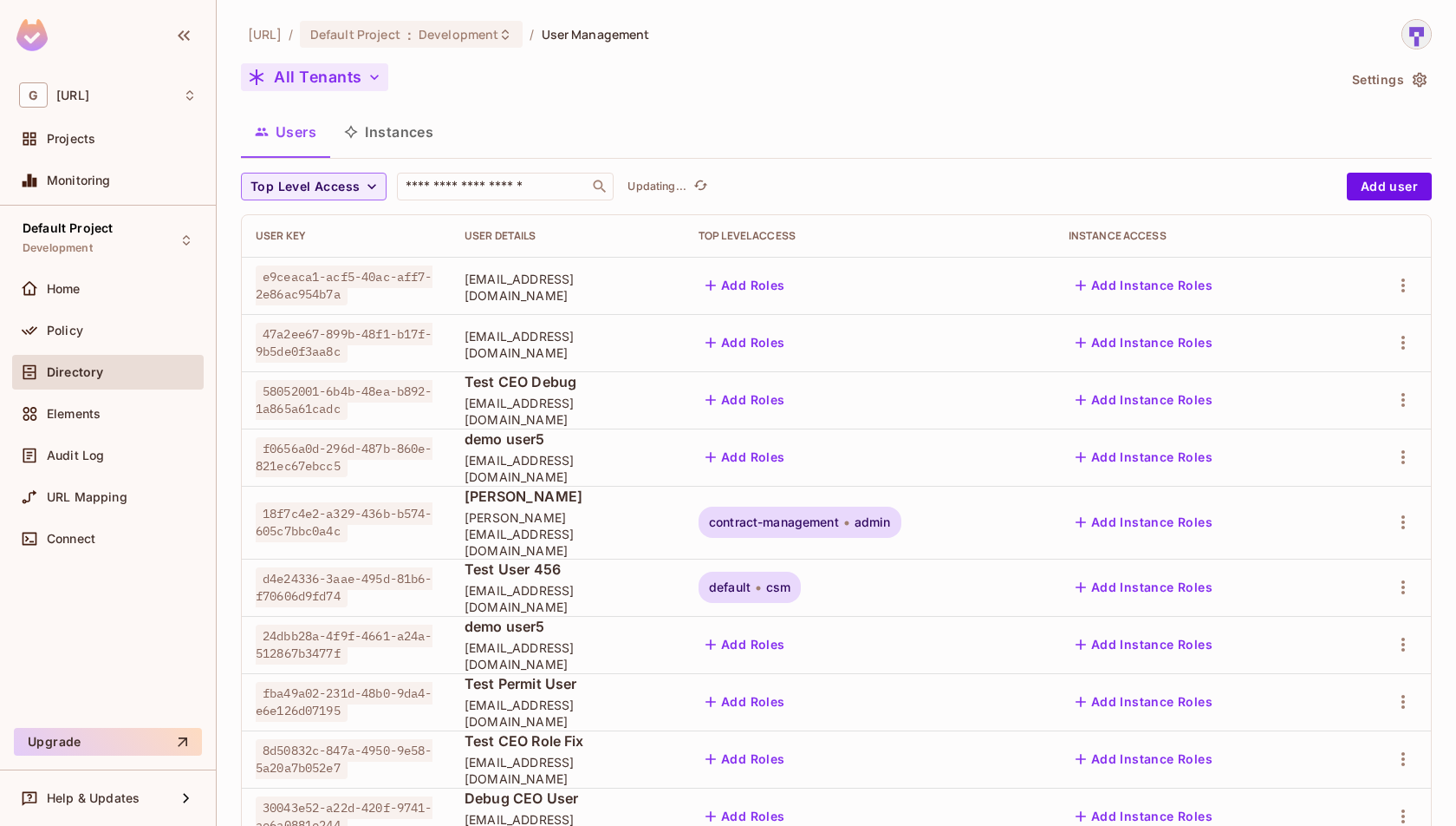
scroll to position [384, 0]
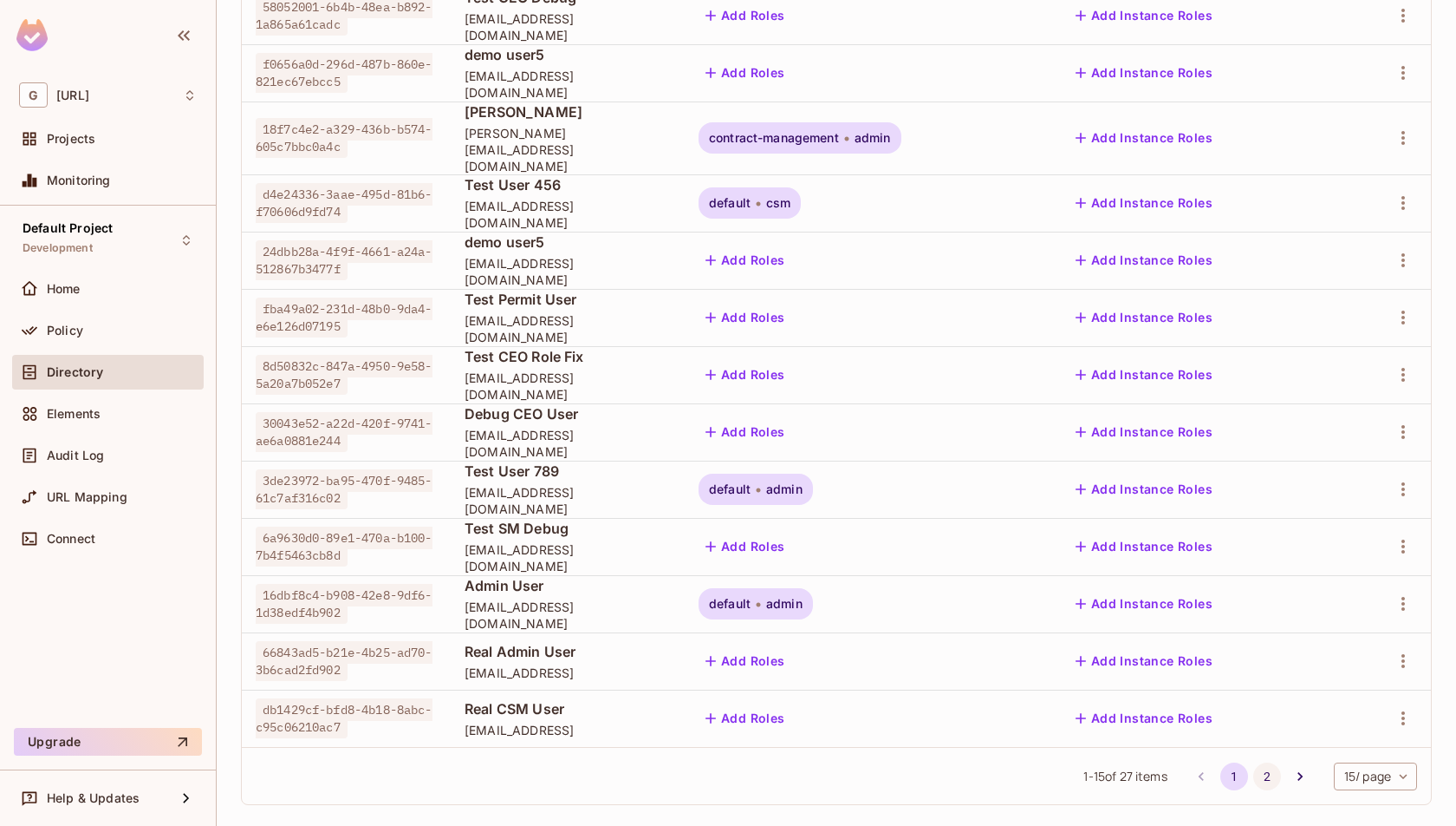
click at [1262, 762] on button "2" at bounding box center [1267, 776] width 27 height 27
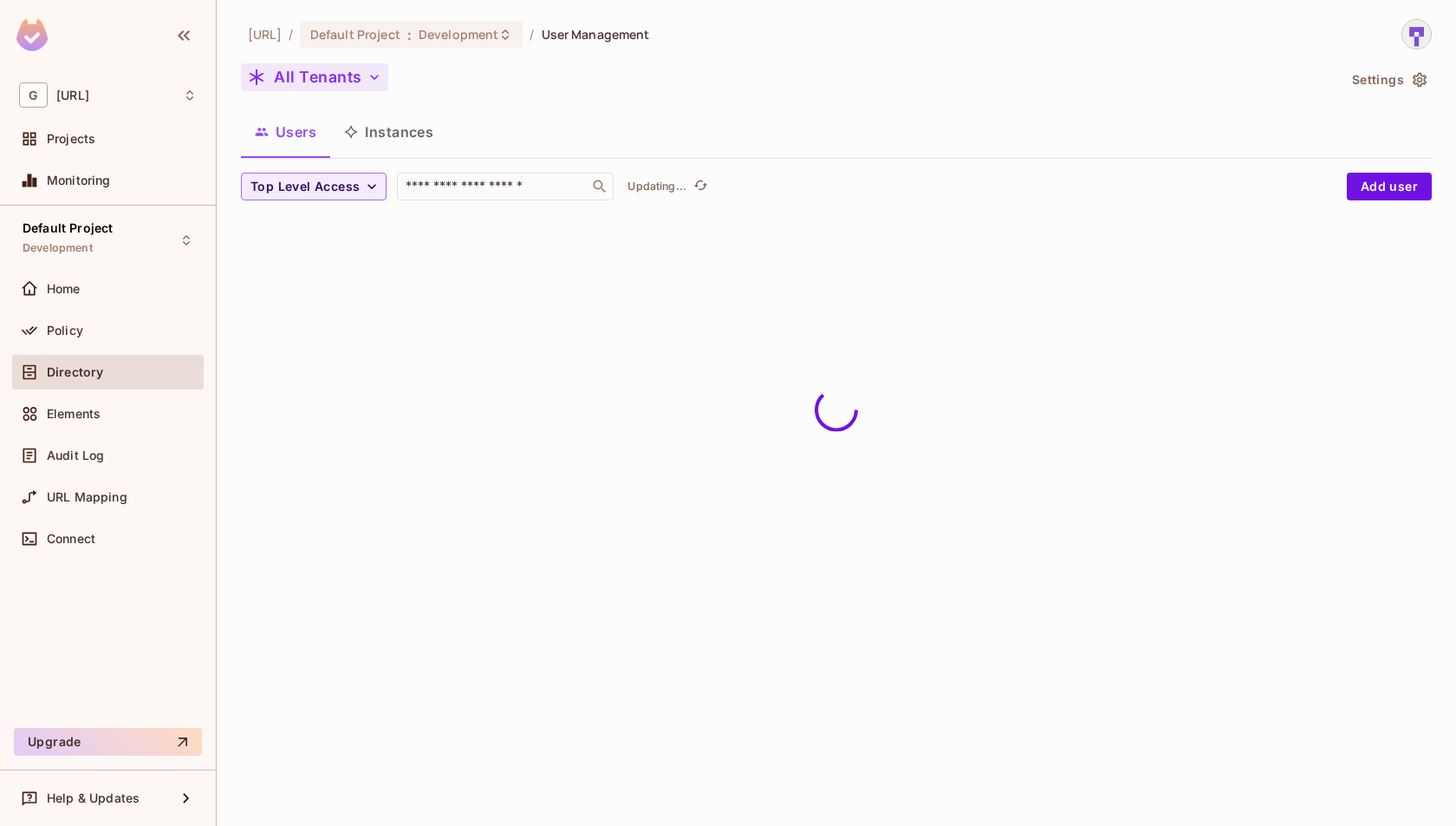
click at [375, 79] on icon "button" at bounding box center [375, 77] width 17 height 17
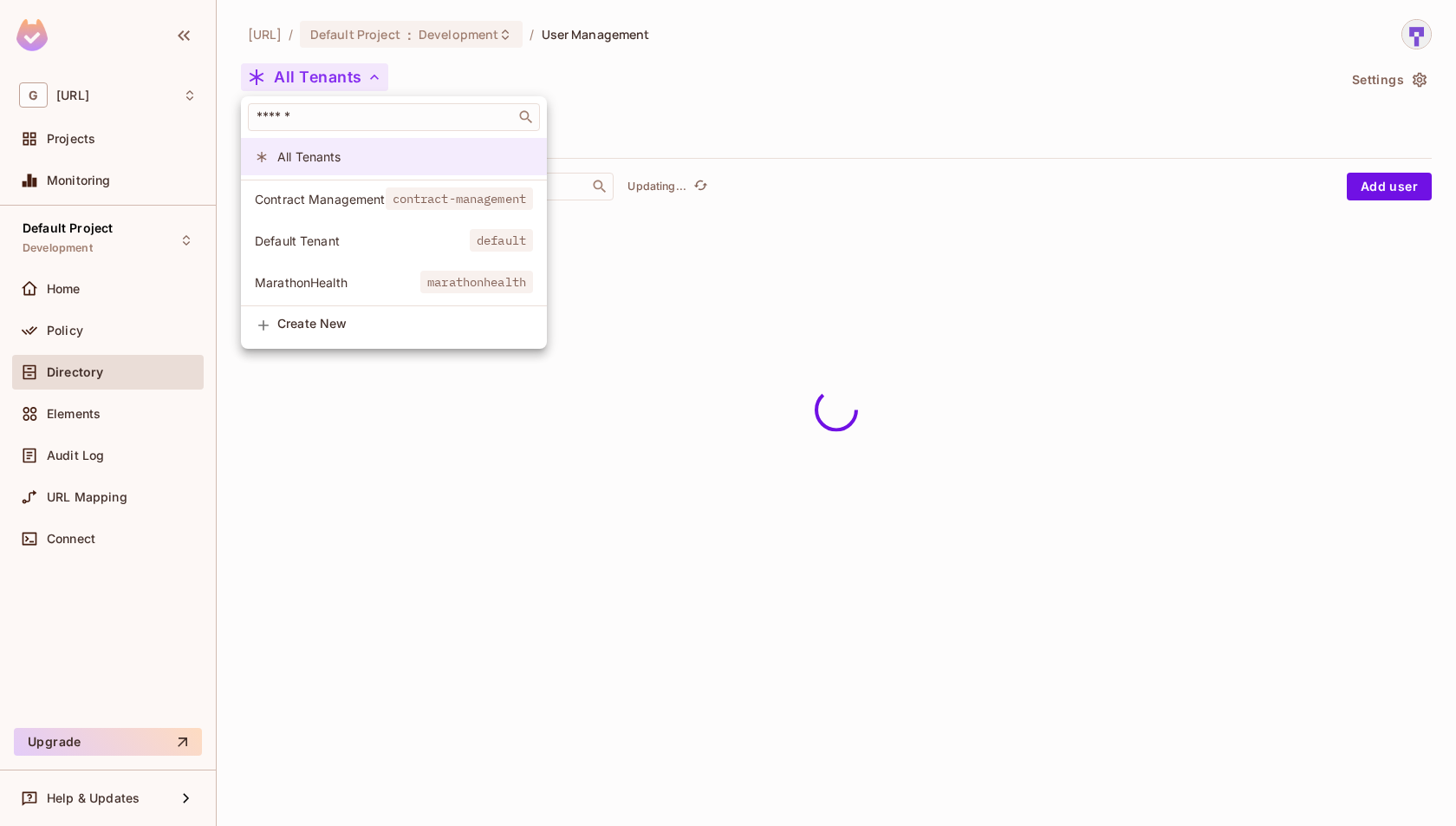
click at [401, 162] on span "All Tenants" at bounding box center [406, 156] width 256 height 16
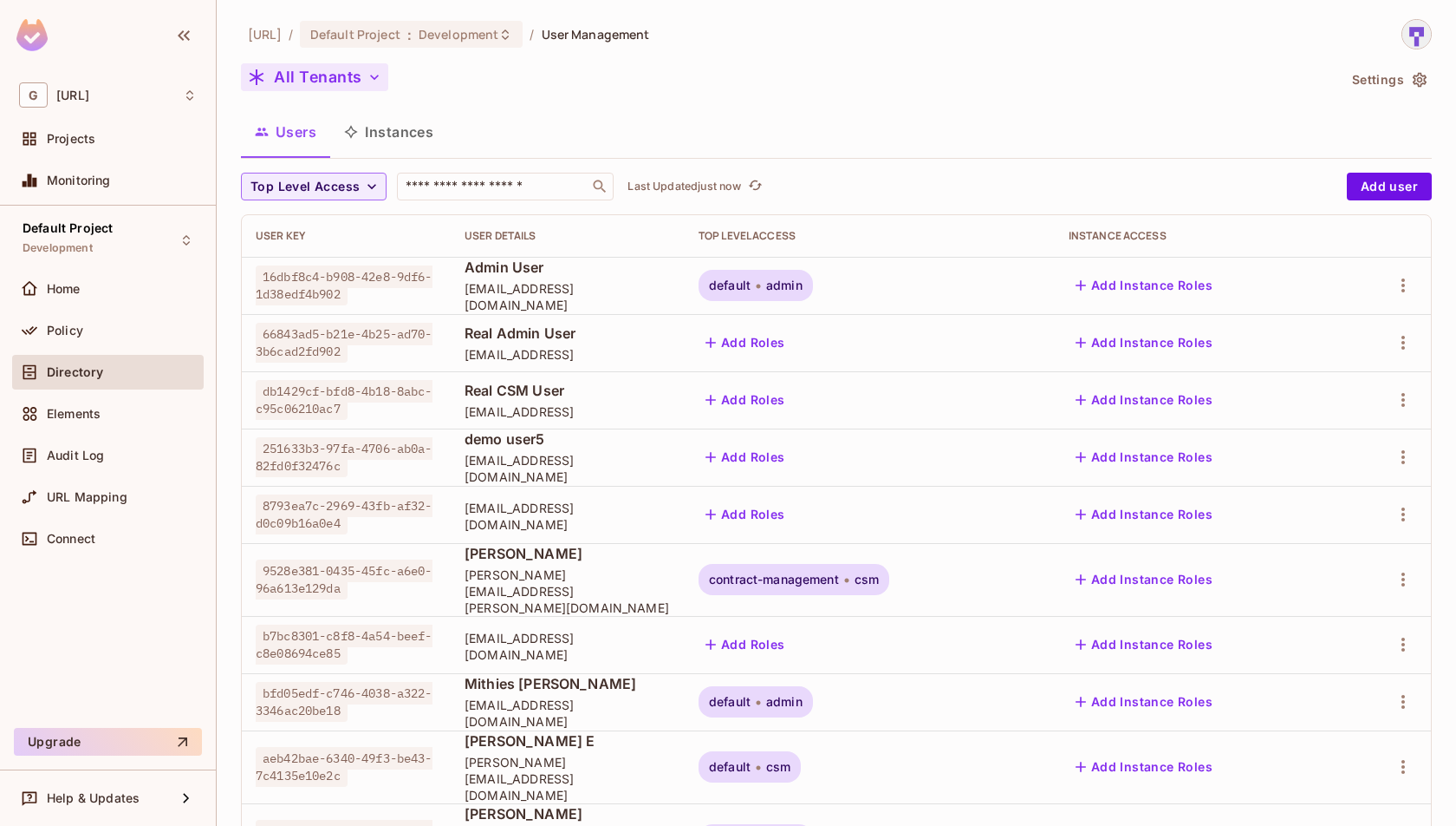
click at [353, 73] on button "All Tenants" at bounding box center [314, 77] width 147 height 27
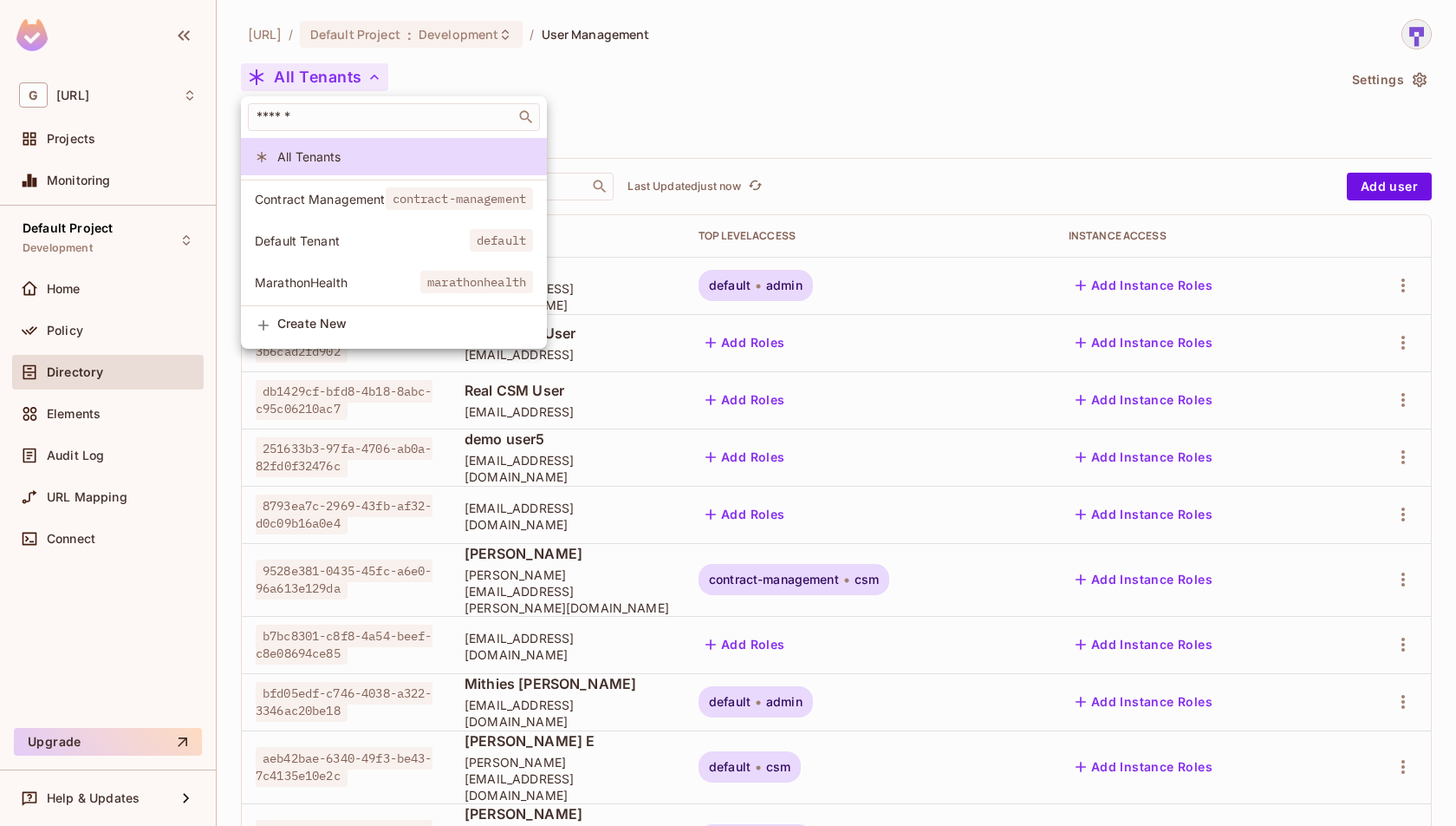
click at [356, 208] on li "Contract Management contract-management" at bounding box center [394, 198] width 306 height 37
